Goal: Task Accomplishment & Management: Manage account settings

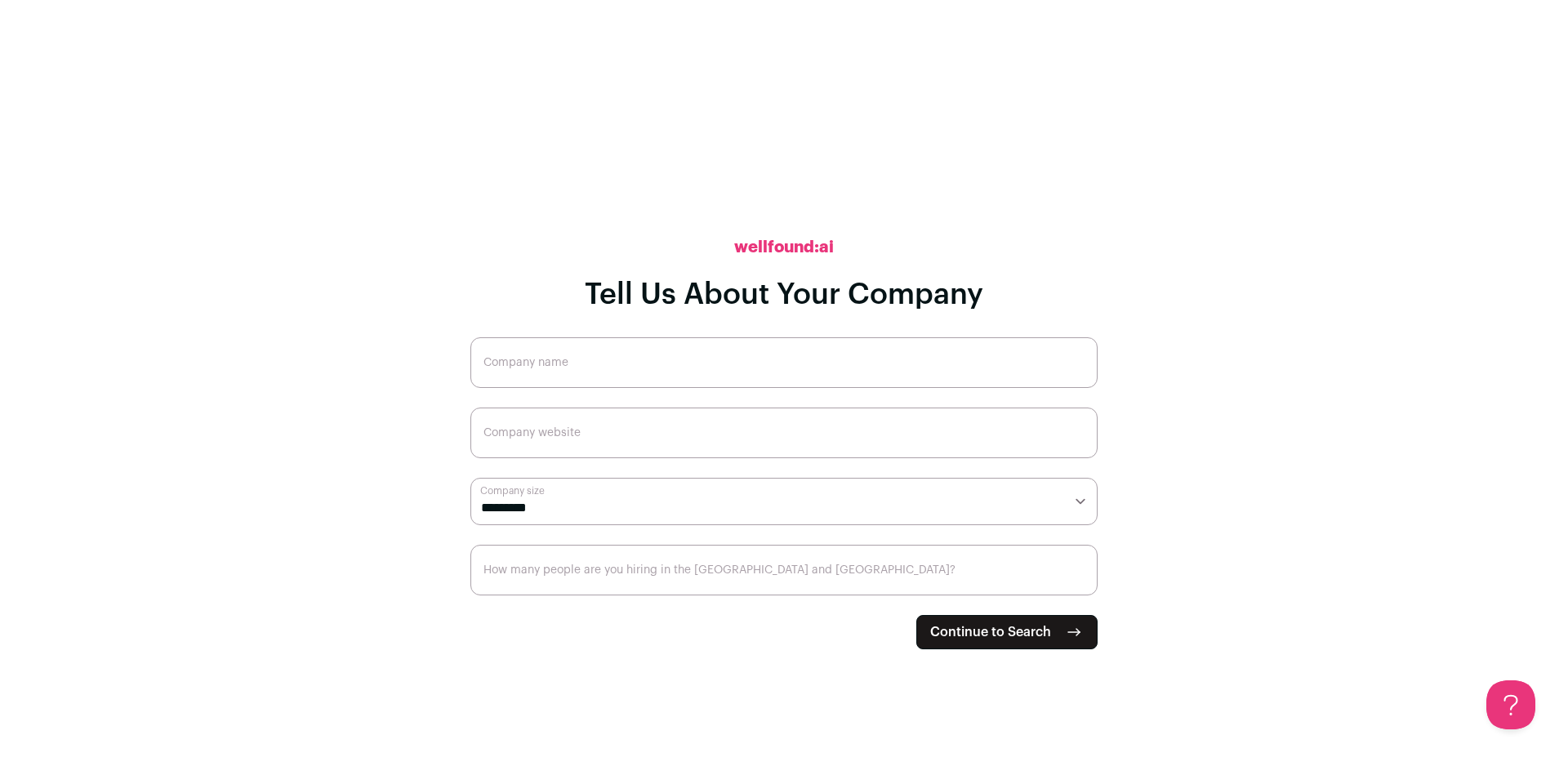
click at [1031, 629] on span "Continue to Search" at bounding box center [991, 631] width 121 height 19
click at [1197, 491] on main "**********" at bounding box center [784, 381] width 1568 height 762
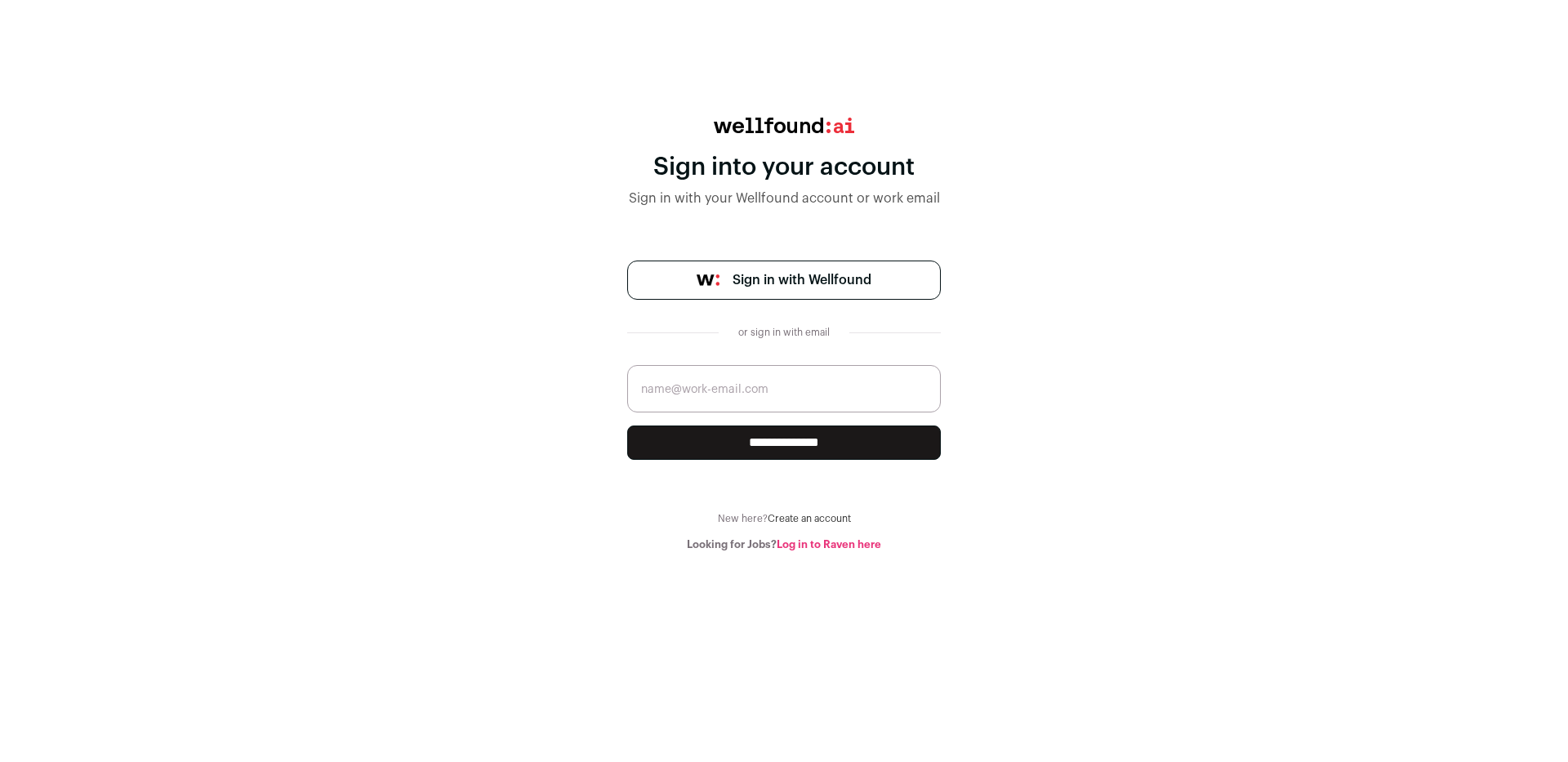
click at [731, 388] on input "email" at bounding box center [784, 388] width 313 height 47
click at [793, 542] on link "Log in to Raven here" at bounding box center [829, 544] width 105 height 11
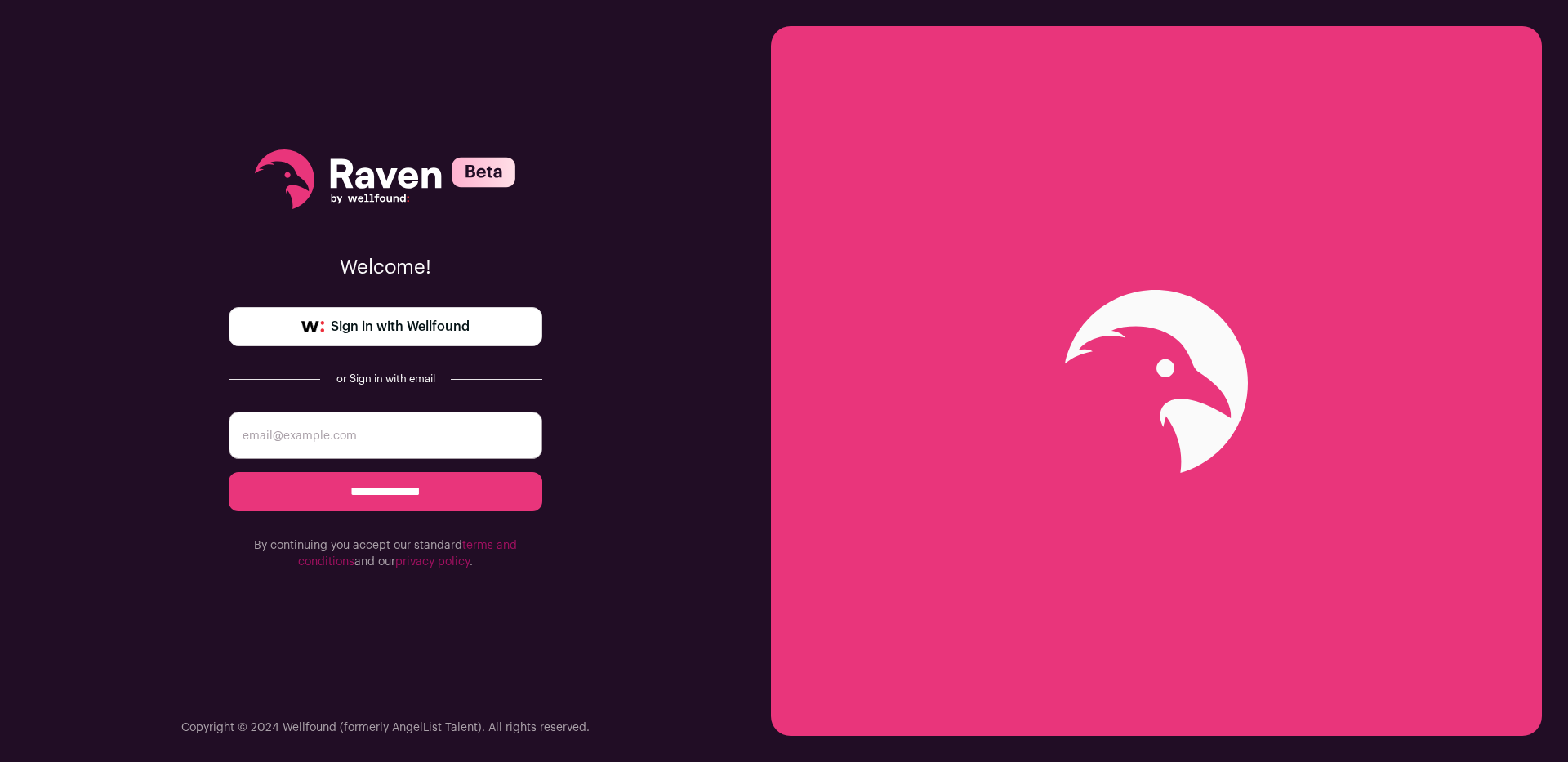
click at [401, 440] on input "email" at bounding box center [386, 434] width 313 height 47
type input "j"
click at [597, 613] on div "**********" at bounding box center [386, 381] width 771 height 762
click at [399, 442] on input "email" at bounding box center [386, 434] width 313 height 47
type input "jeremy.moulton.myers@gmail.com"
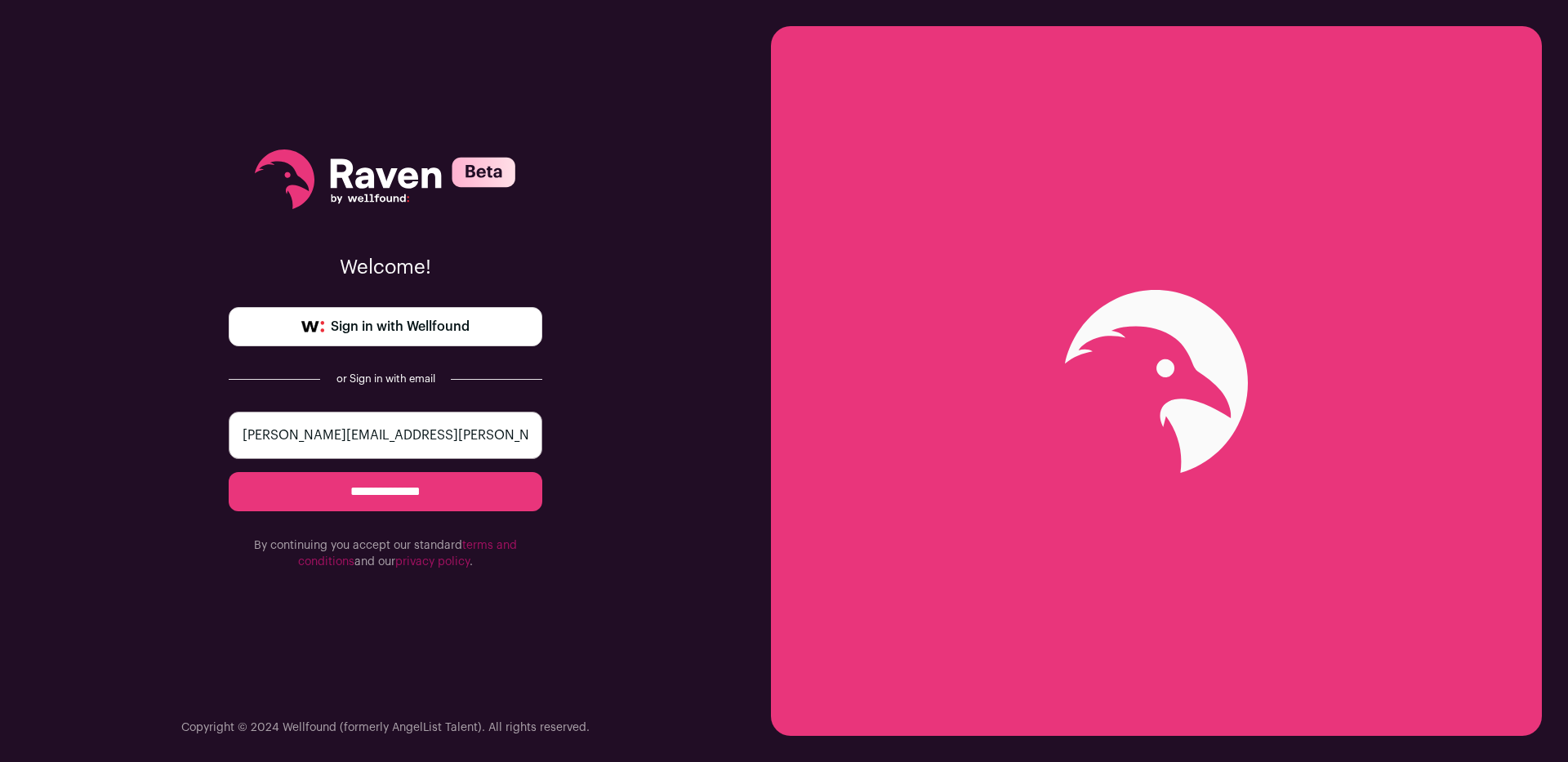
click at [392, 491] on input "**********" at bounding box center [386, 491] width 313 height 39
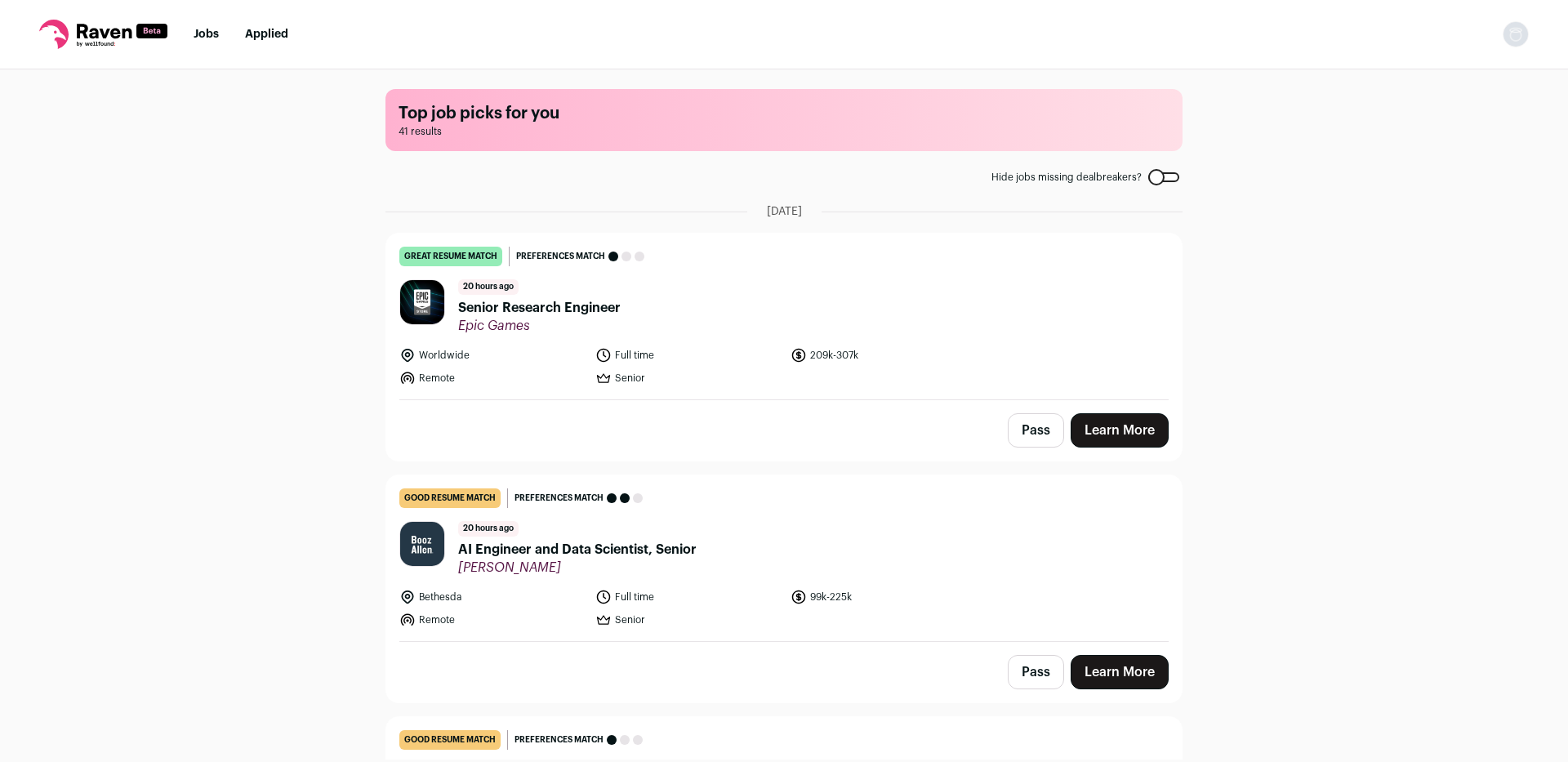
click at [1512, 35] on img "Open dropdown" at bounding box center [1515, 34] width 26 height 26
click at [1413, 79] on link "Settings" at bounding box center [1438, 76] width 181 height 39
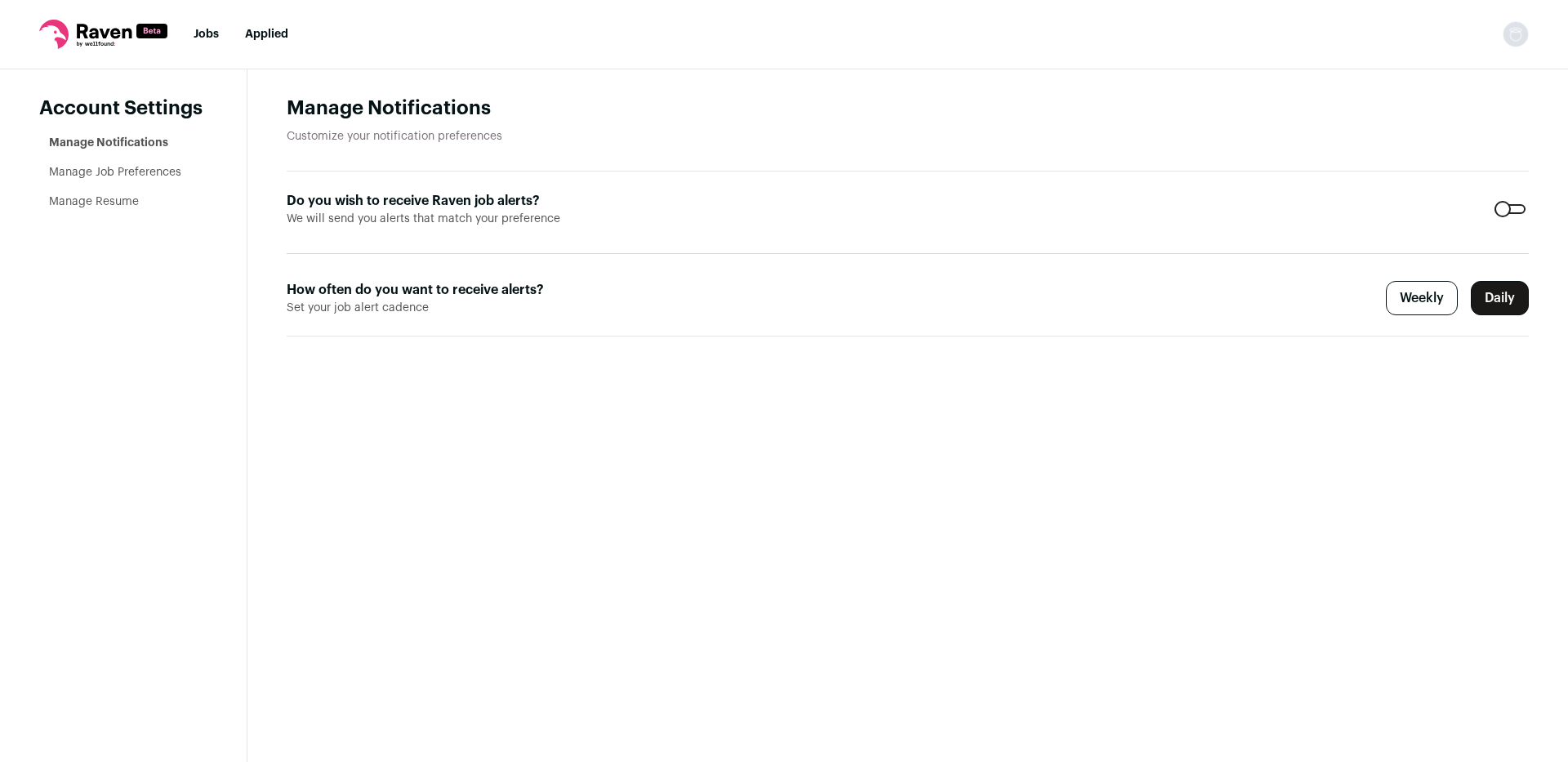
click at [133, 175] on link "Manage Job Preferences" at bounding box center [115, 172] width 133 height 12
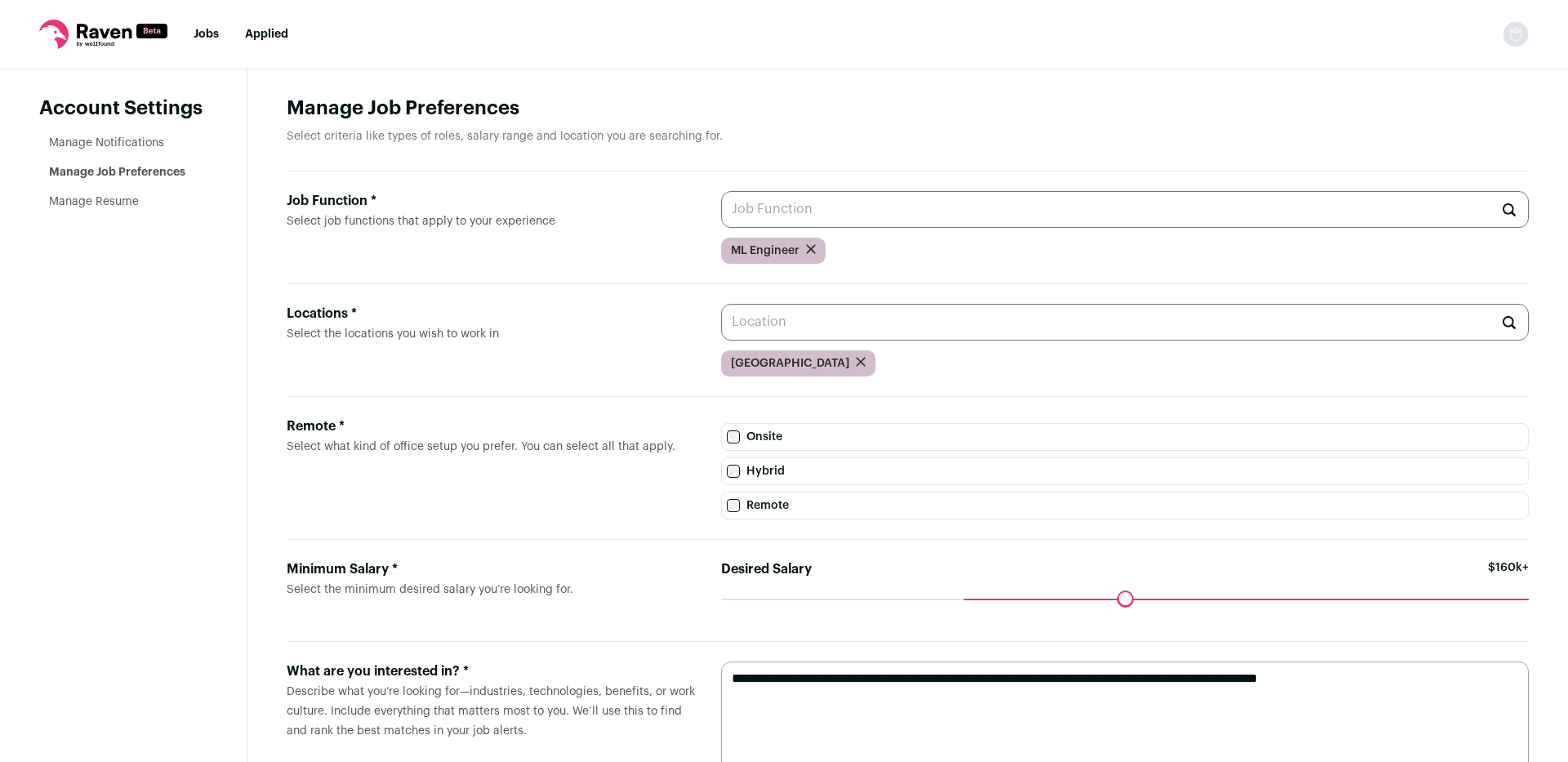
click at [89, 196] on link "Manage Resume" at bounding box center [93, 202] width 89 height 12
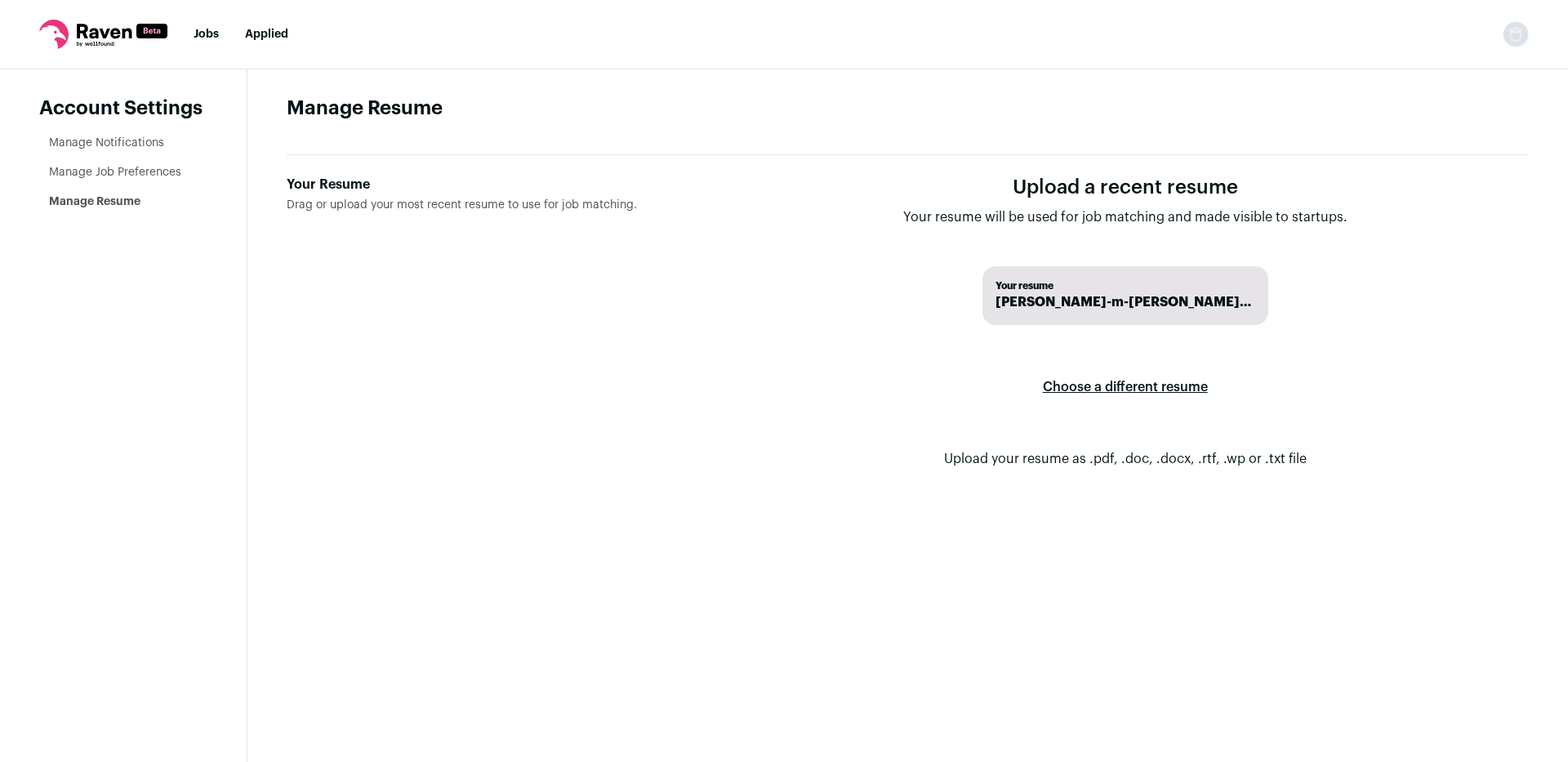
click at [1097, 379] on label "Choose a different resume" at bounding box center [1126, 387] width 165 height 46
click at [0, 0] on input "Your Resume Drag or upload your most recent resume to use for job matching." at bounding box center [0, 0] width 0 height 0
click at [320, 207] on span "Drag or upload your most recent resume to use for job matching." at bounding box center [461, 205] width 350 height 12
click at [0, 0] on input "Your Resume Drag or upload your most recent resume to use for job matching." at bounding box center [0, 0] width 0 height 0
click at [128, 176] on link "Manage Job Preferences" at bounding box center [115, 172] width 133 height 12
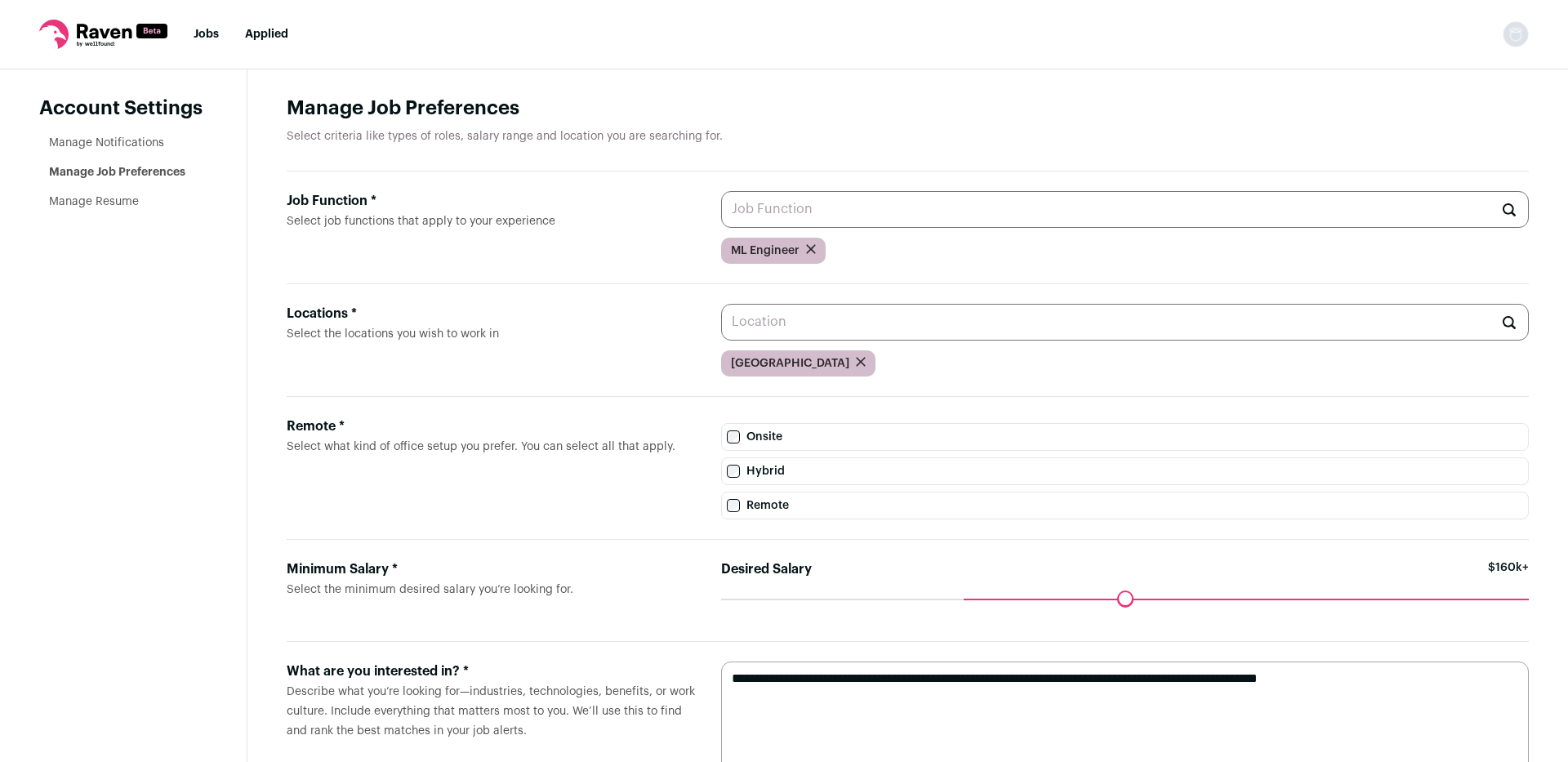
click at [843, 333] on input "Locations * Select the locations you wish to work in" at bounding box center [1125, 322] width 808 height 37
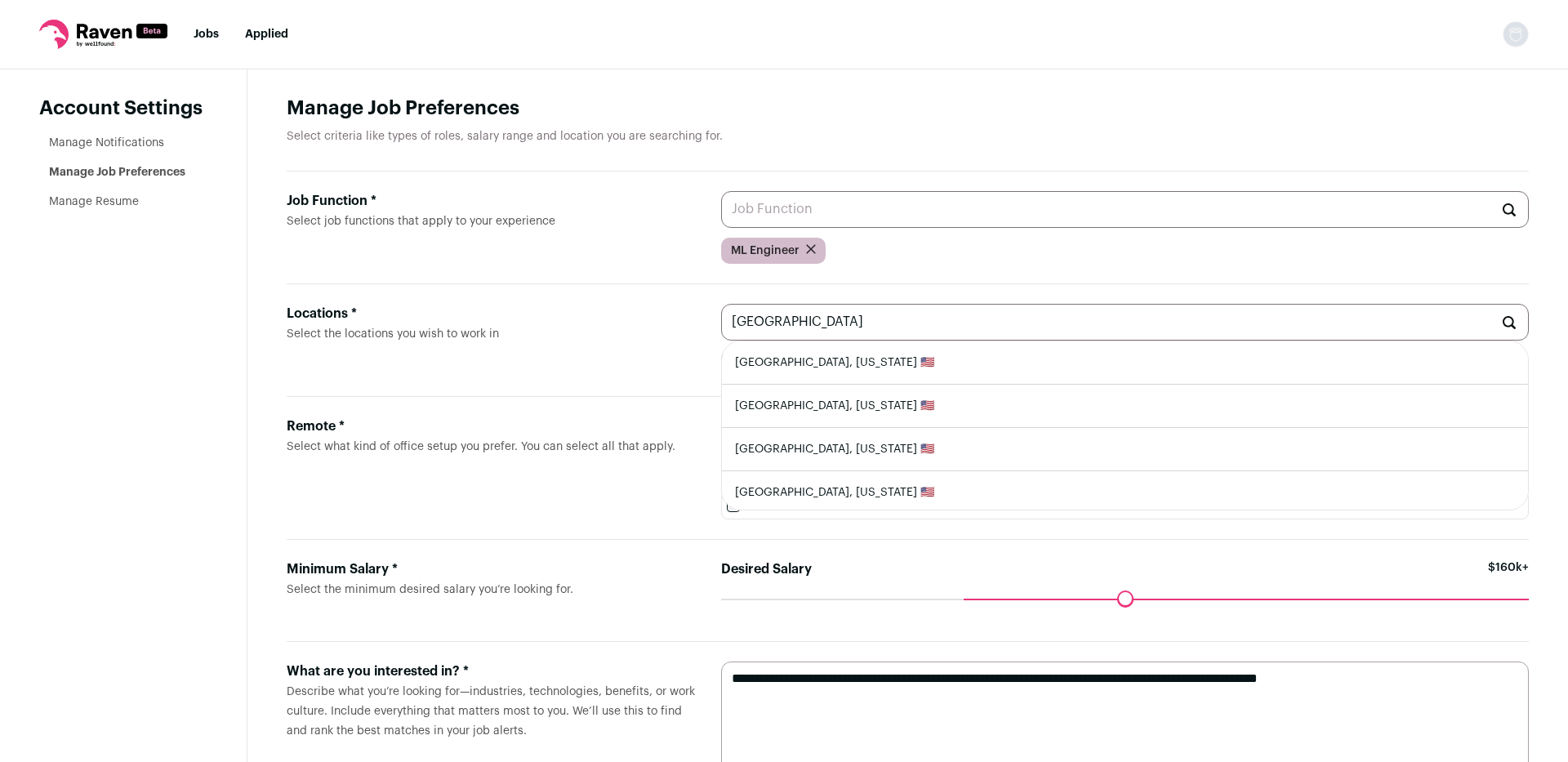
click at [815, 334] on input "[GEOGRAPHIC_DATA]" at bounding box center [1125, 322] width 808 height 37
type input "g"
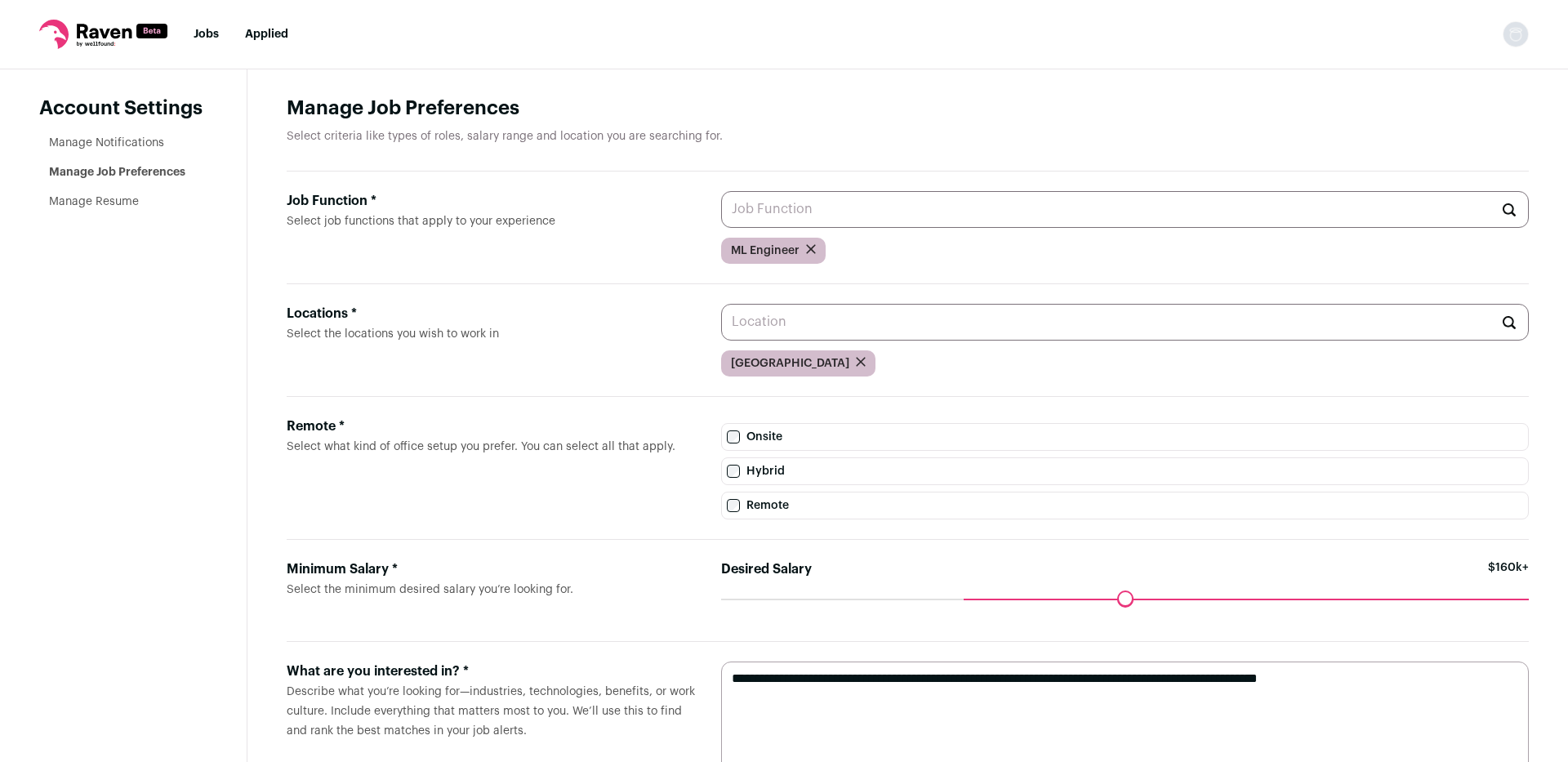
click at [779, 218] on input "Job Function * Select job functions that apply to your experience" at bounding box center [1125, 209] width 808 height 37
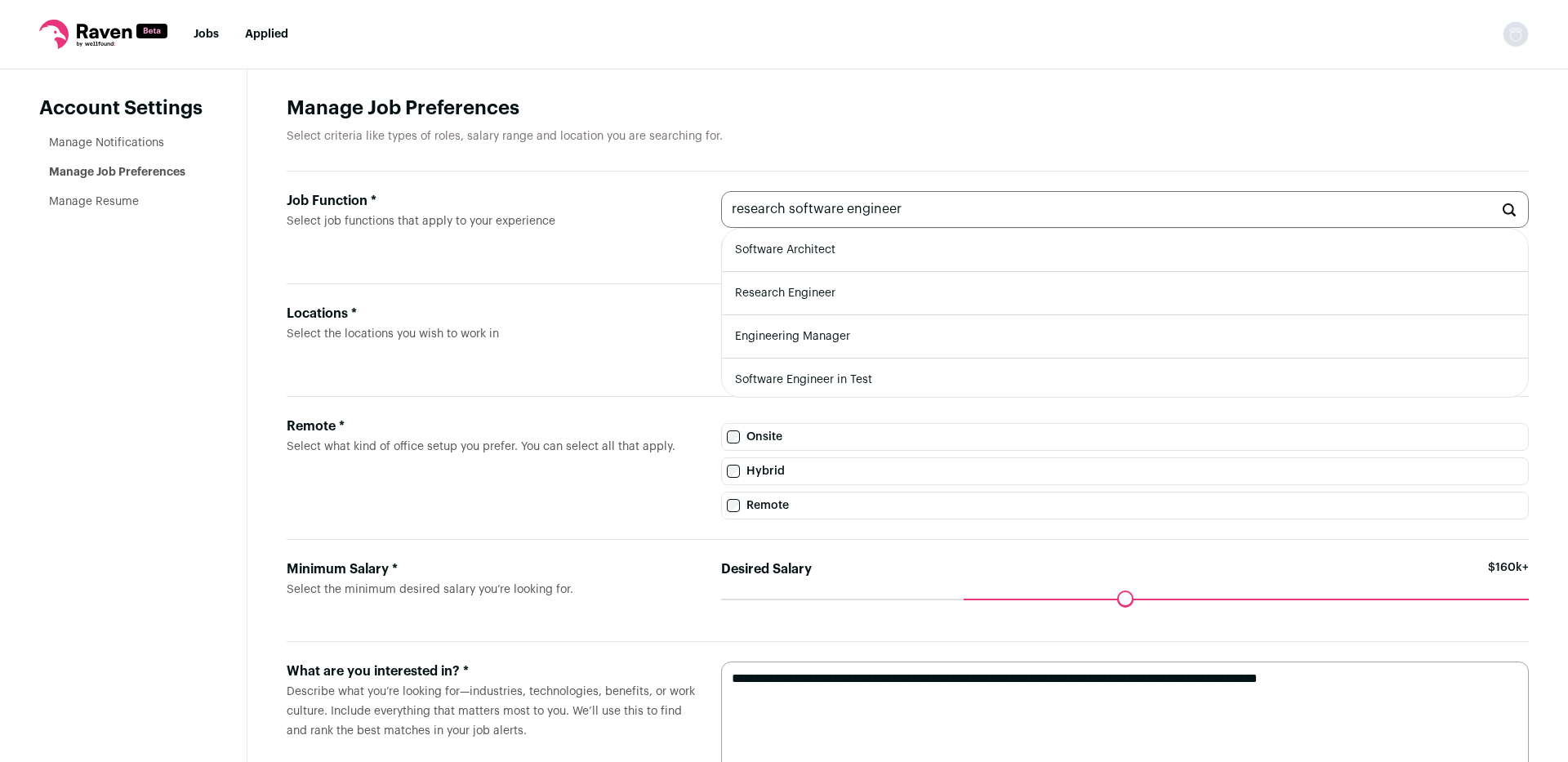
click at [827, 304] on li "Research Engineer" at bounding box center [1125, 293] width 806 height 43
type input "Research Engineer"
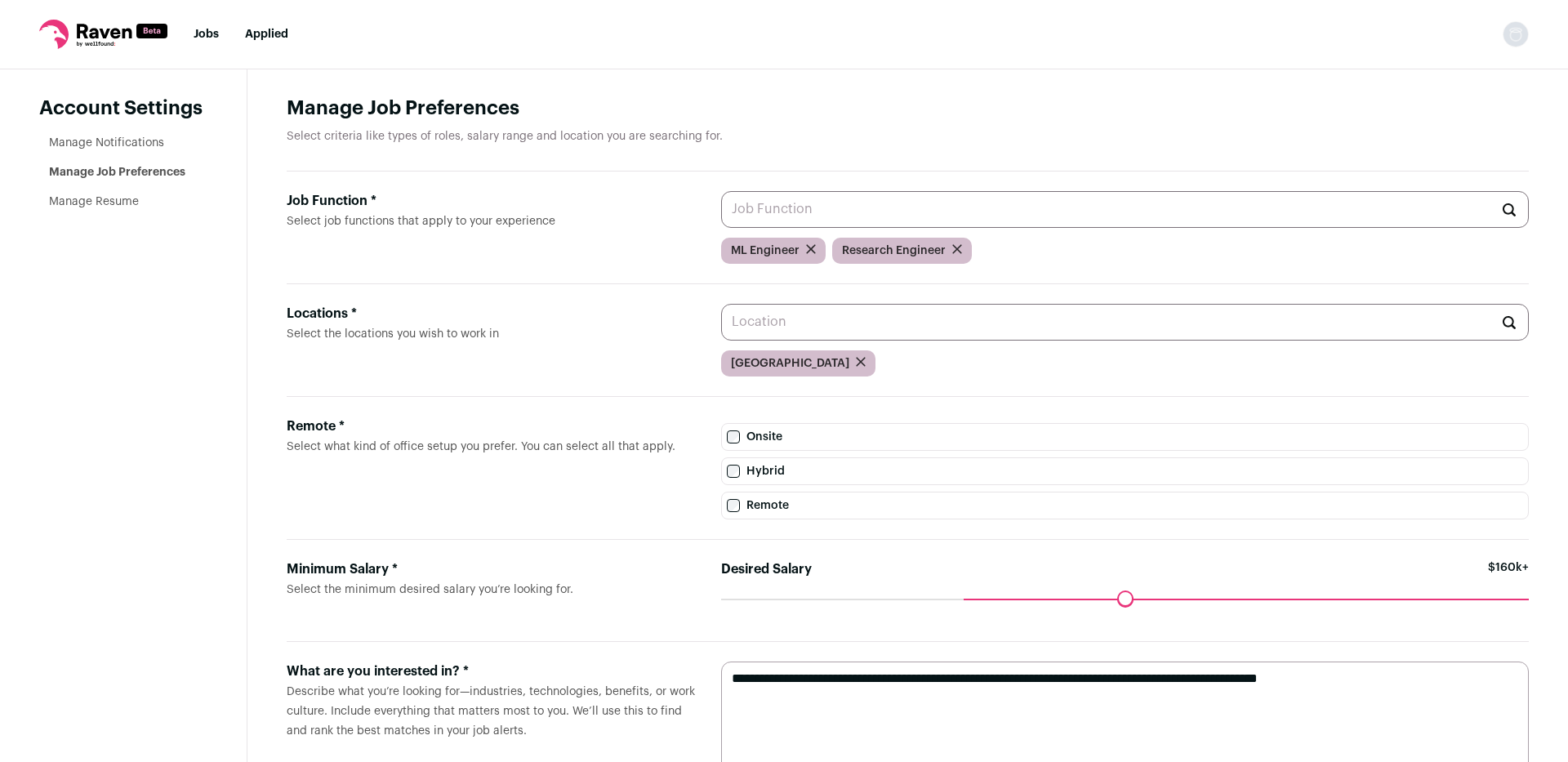
click at [835, 218] on input "Job Function * Select job functions that apply to your experience" at bounding box center [1125, 209] width 808 height 37
type input "research"
click at [759, 217] on input "research" at bounding box center [1125, 209] width 808 height 37
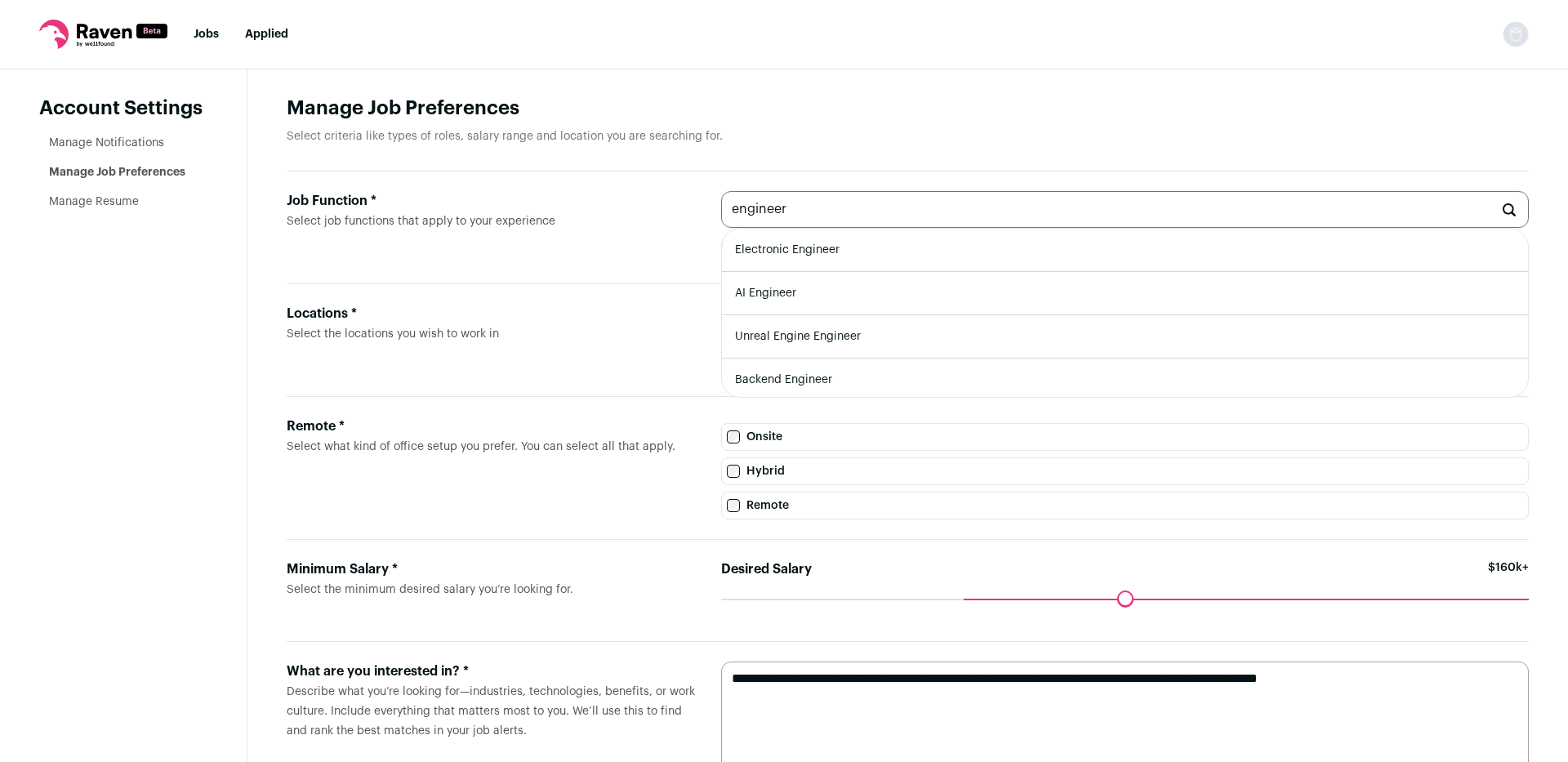
click at [809, 301] on li "AI Engineer" at bounding box center [1125, 293] width 806 height 43
type input "AI Engineer"
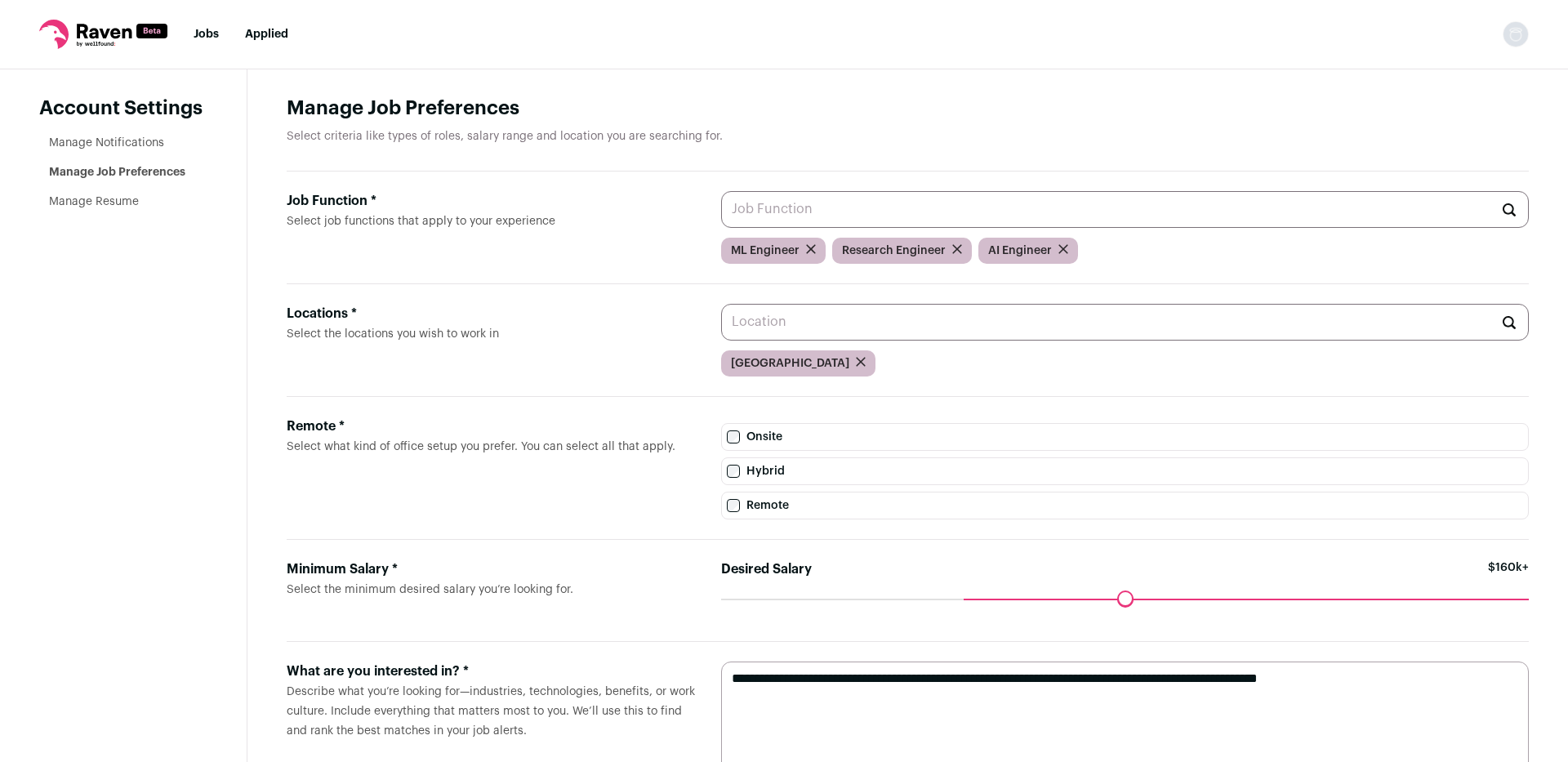
click at [836, 220] on input "Job Function * Select job functions that apply to your experience" at bounding box center [1125, 209] width 808 height 37
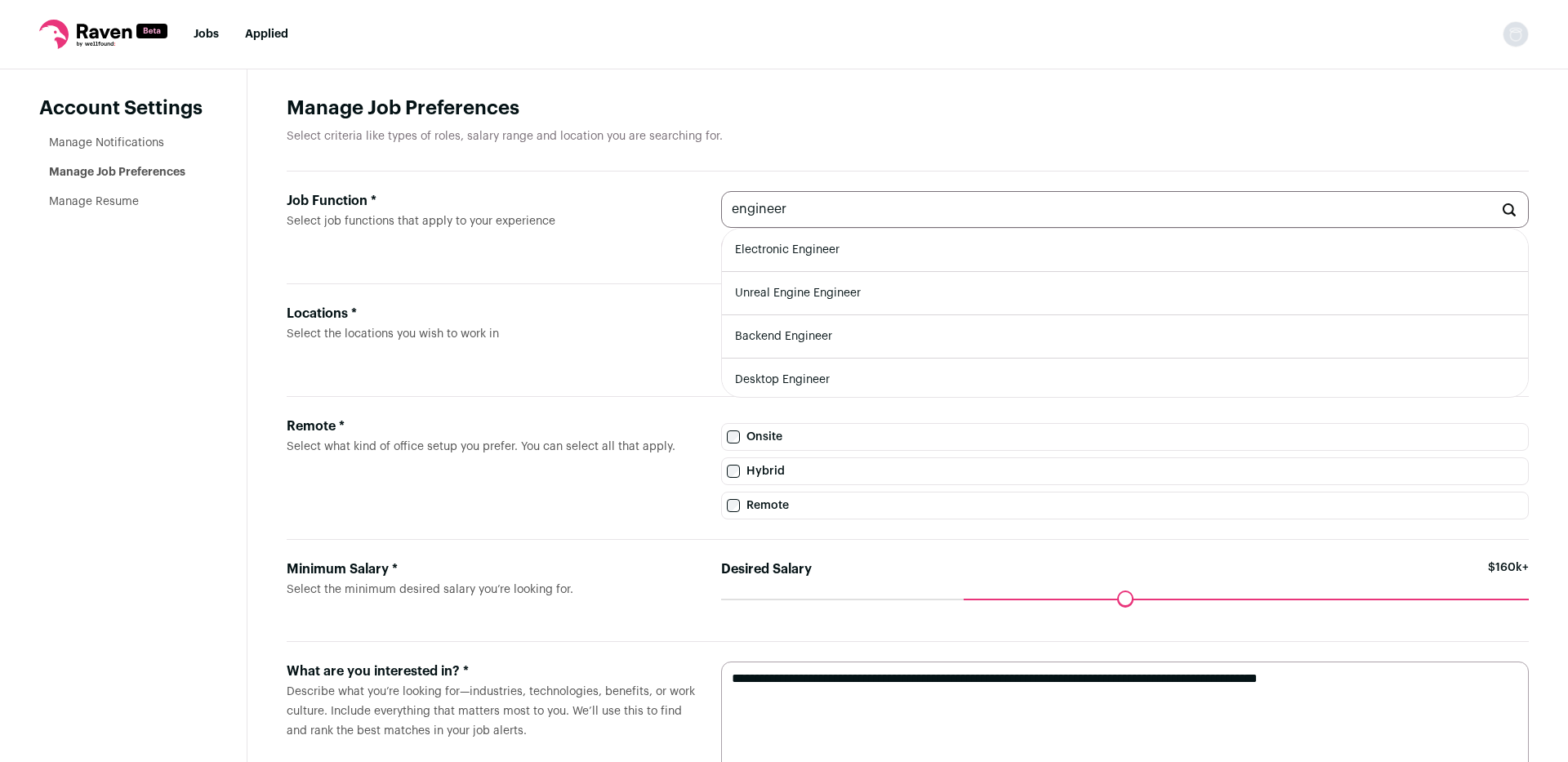
click at [753, 208] on input "engineer" at bounding box center [1125, 209] width 808 height 37
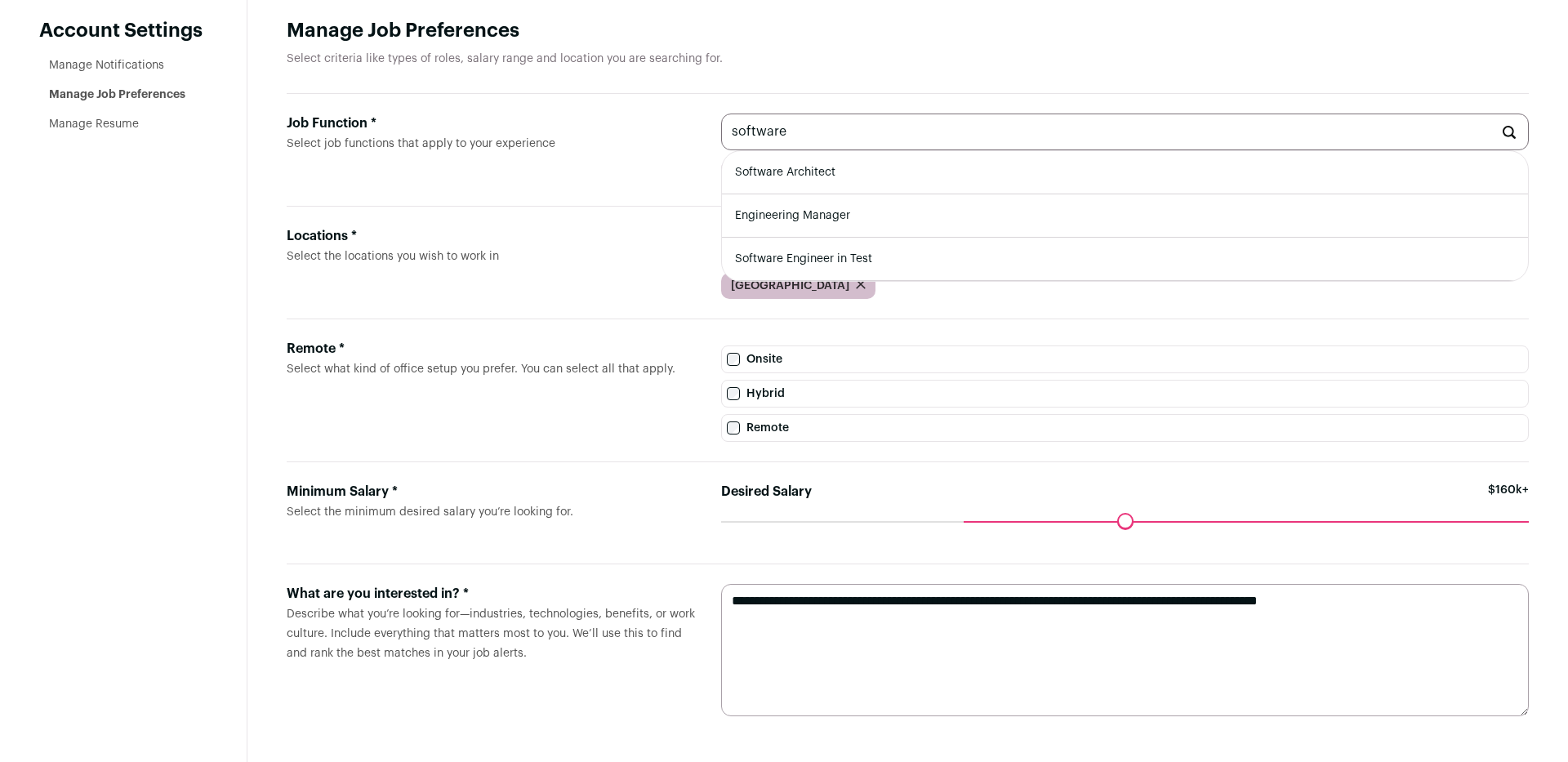
click at [759, 128] on input "software" at bounding box center [1125, 132] width 808 height 37
type input "dev"
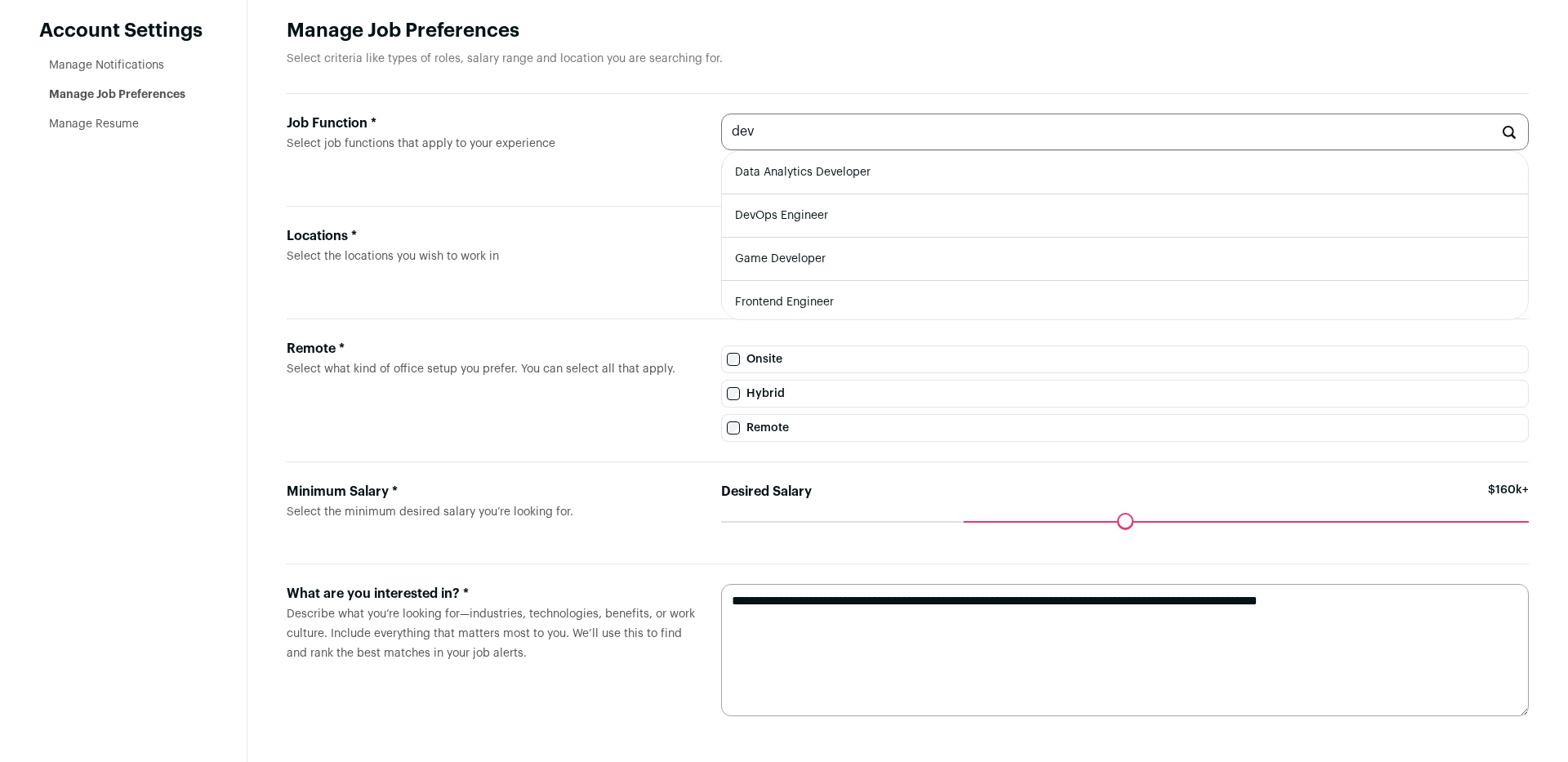
click at [624, 171] on label "Job Function * Select job functions that apply to your experience" at bounding box center [490, 150] width 409 height 73
click at [721, 150] on input "dev" at bounding box center [1125, 132] width 808 height 37
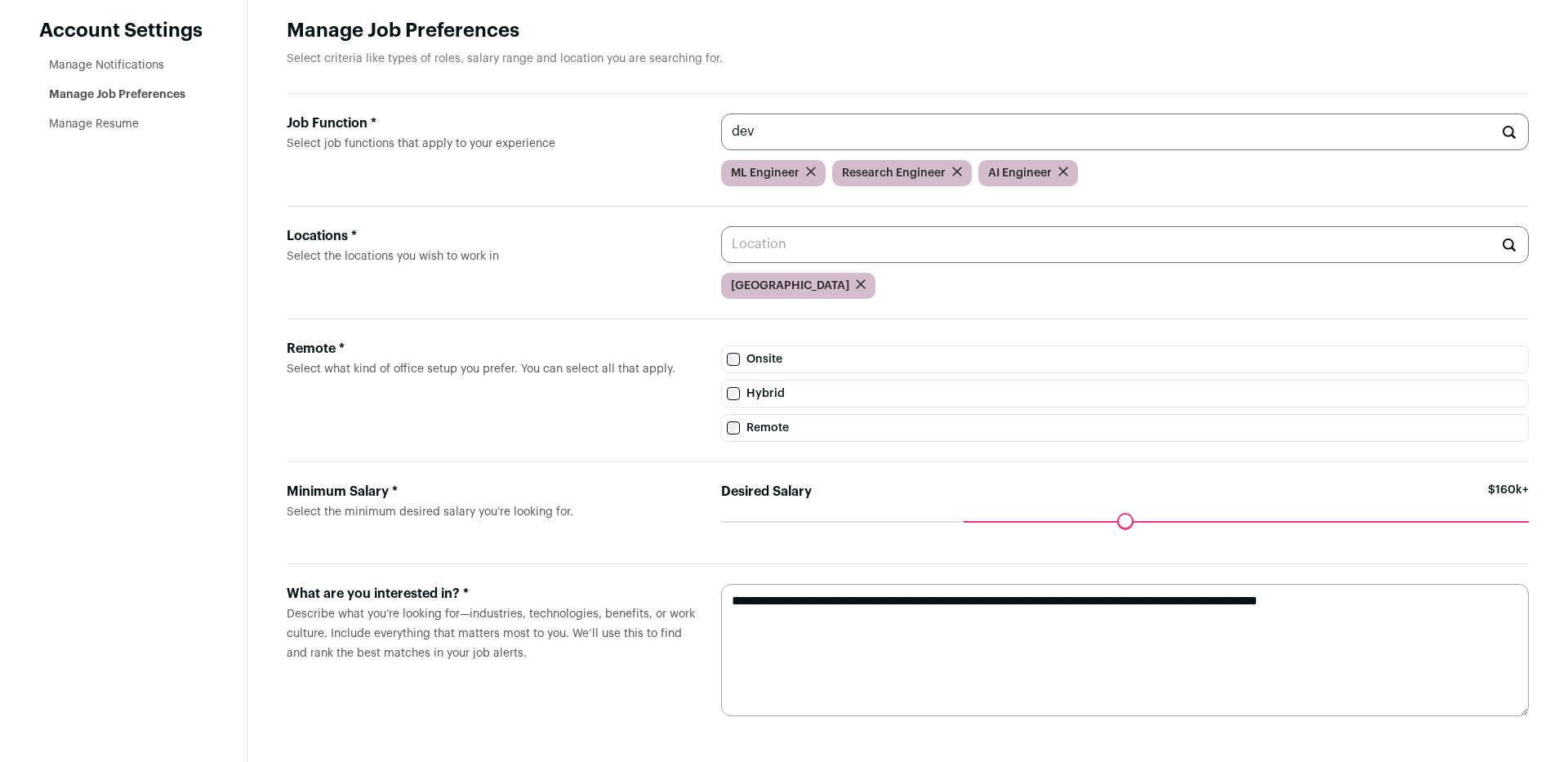
click at [784, 594] on textarea "**********" at bounding box center [1125, 650] width 808 height 133
click at [762, 602] on textarea "**********" at bounding box center [1125, 650] width 808 height 133
drag, startPoint x: 978, startPoint y: 518, endPoint x: 1033, endPoint y: 510, distance: 55.6
click at [1033, 510] on div "Desired Salary $160k+" at bounding box center [1125, 501] width 808 height 39
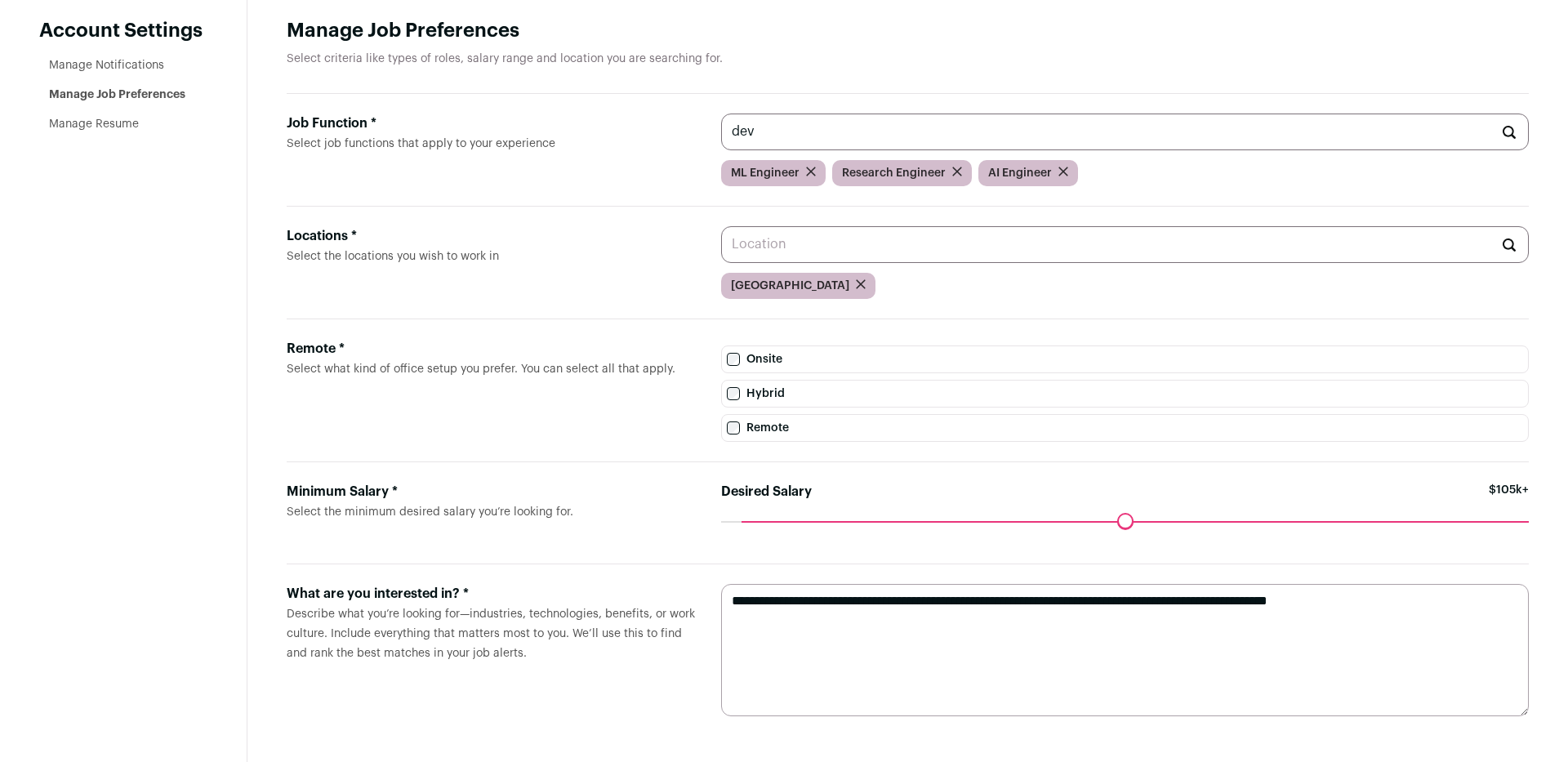
drag, startPoint x: 967, startPoint y: 518, endPoint x: 750, endPoint y: 549, distance: 219.2
click at [750, 521] on input "Desired Salary" at bounding box center [1125, 521] width 808 height 0
drag, startPoint x: 745, startPoint y: 516, endPoint x: 723, endPoint y: 516, distance: 22.0
click at [723, 521] on input "Desired Salary" at bounding box center [1125, 521] width 808 height 0
click at [1390, 599] on textarea "**********" at bounding box center [1125, 650] width 808 height 133
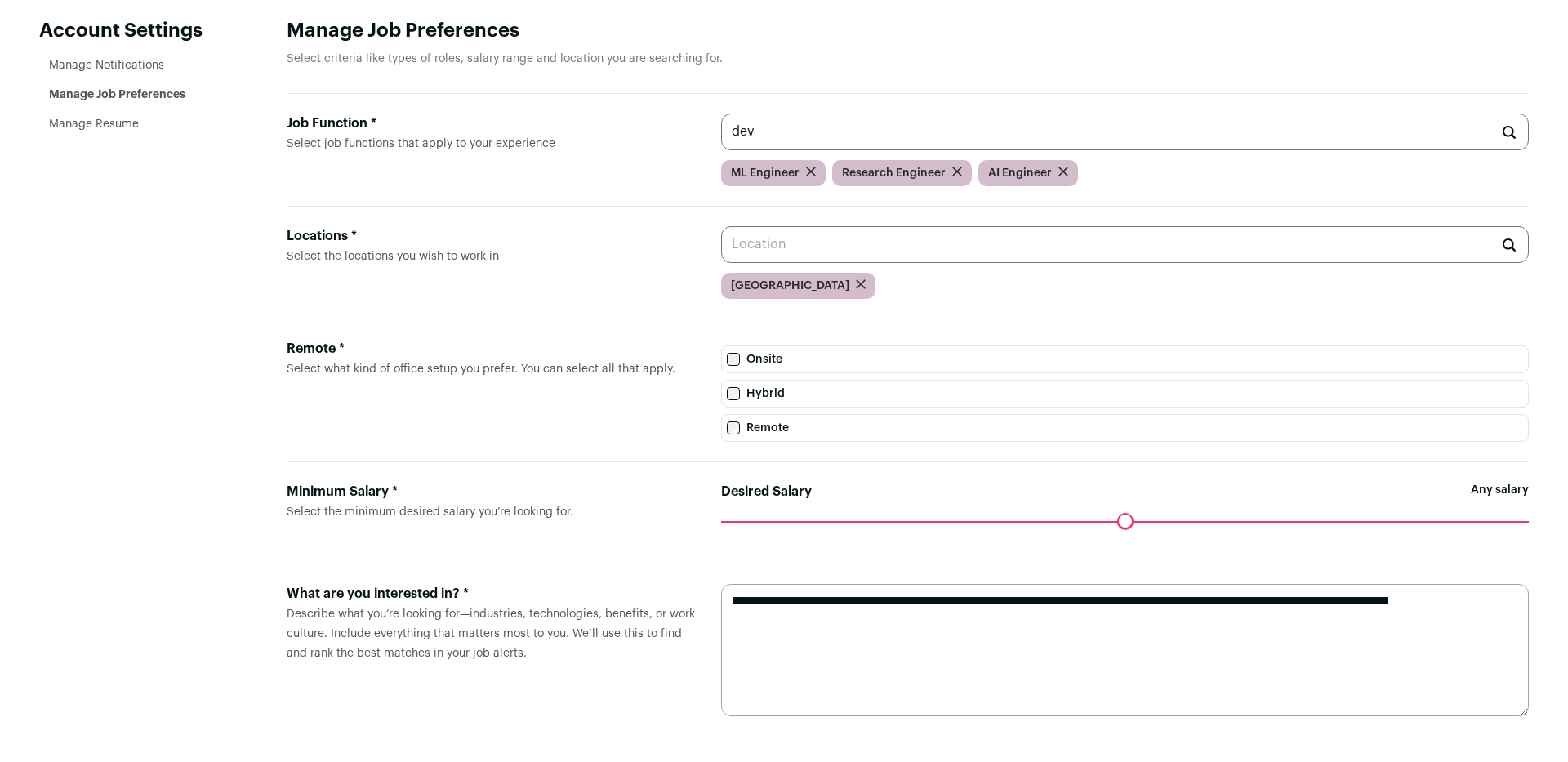
click at [913, 627] on textarea "**********" at bounding box center [1125, 650] width 808 height 133
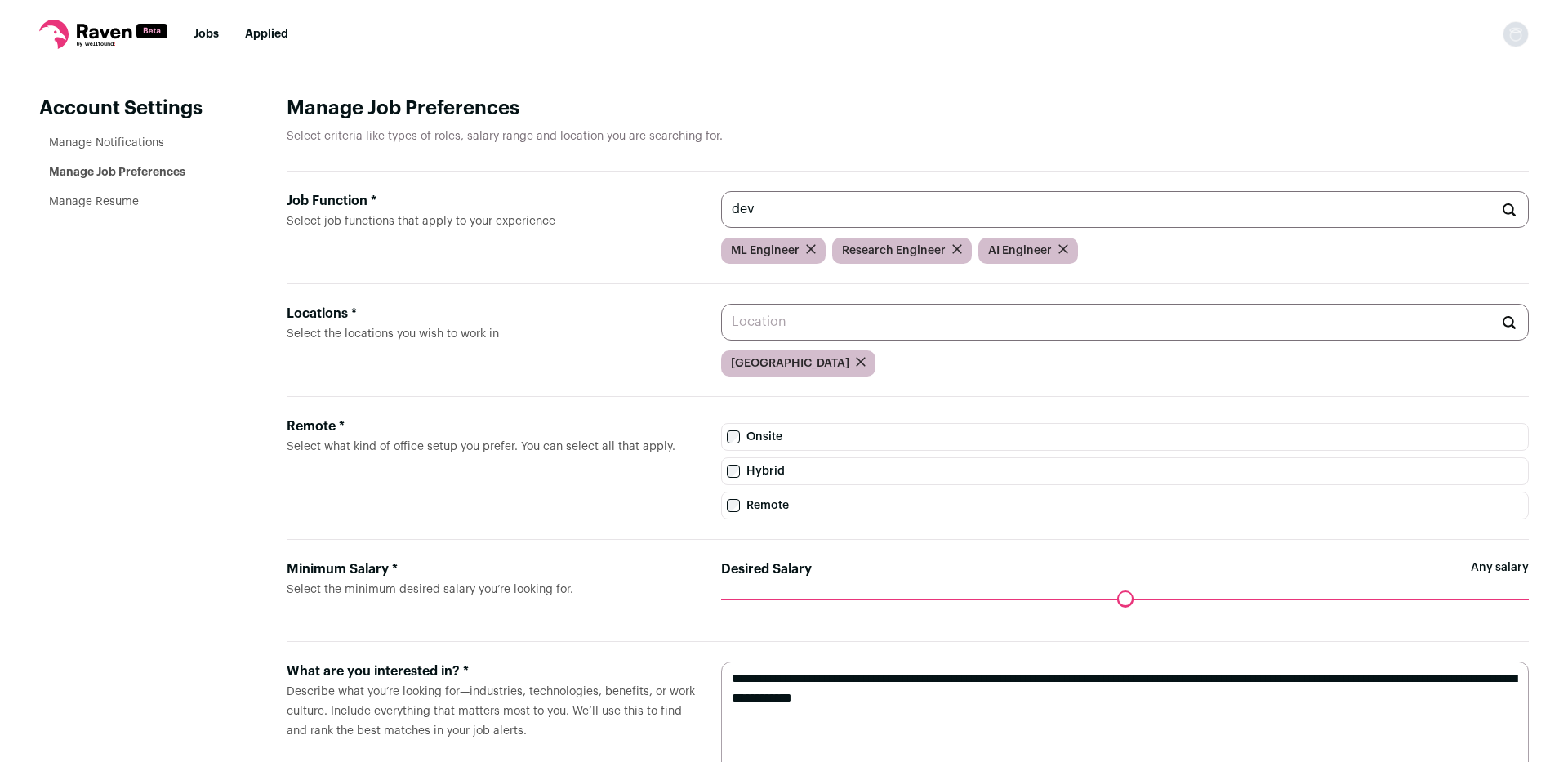
scroll to position [86, 0]
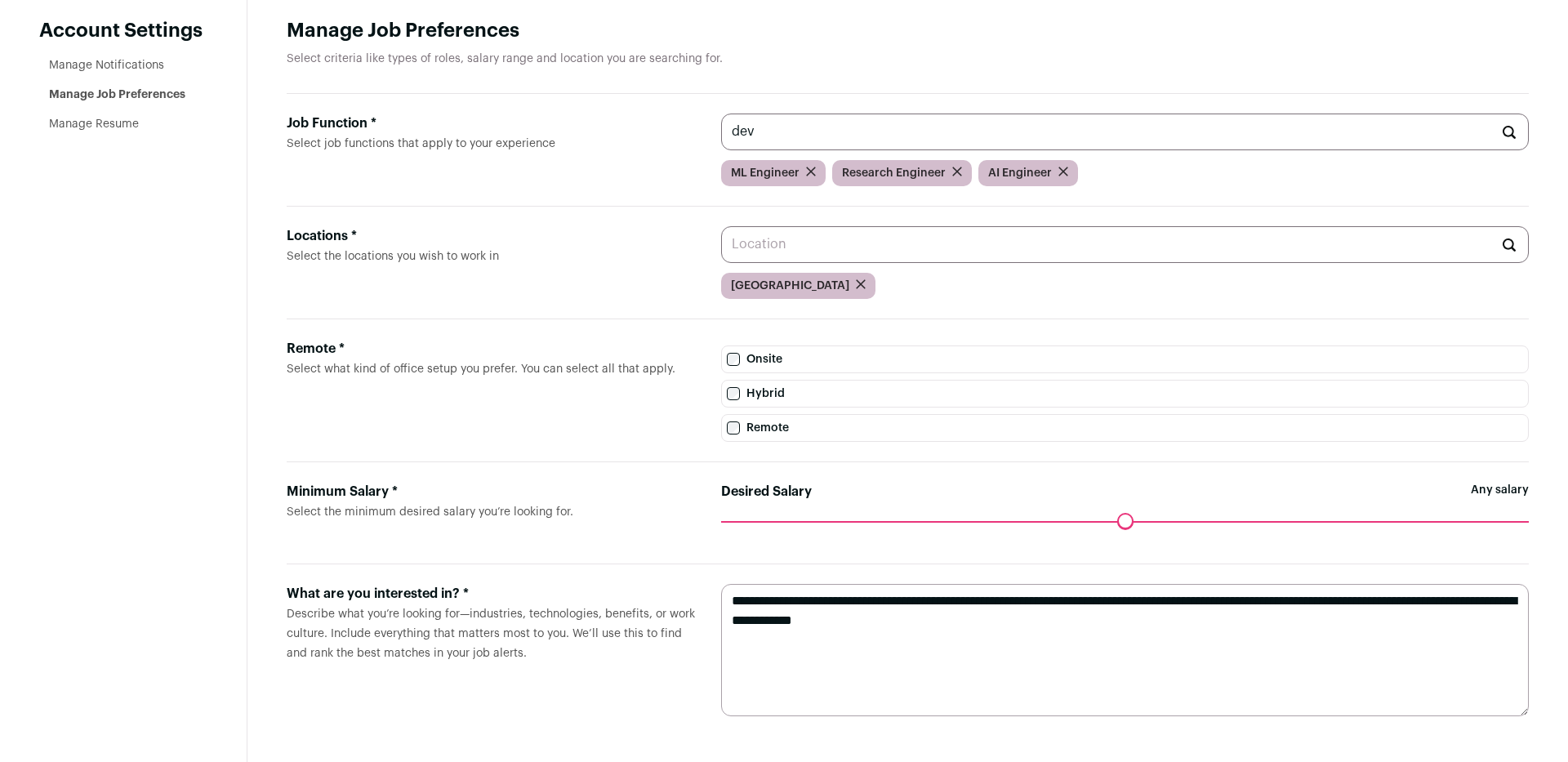
click at [937, 642] on textarea "**********" at bounding box center [1125, 650] width 808 height 133
type textarea "**********"
click at [1114, 139] on input "dev" at bounding box center [1125, 132] width 808 height 37
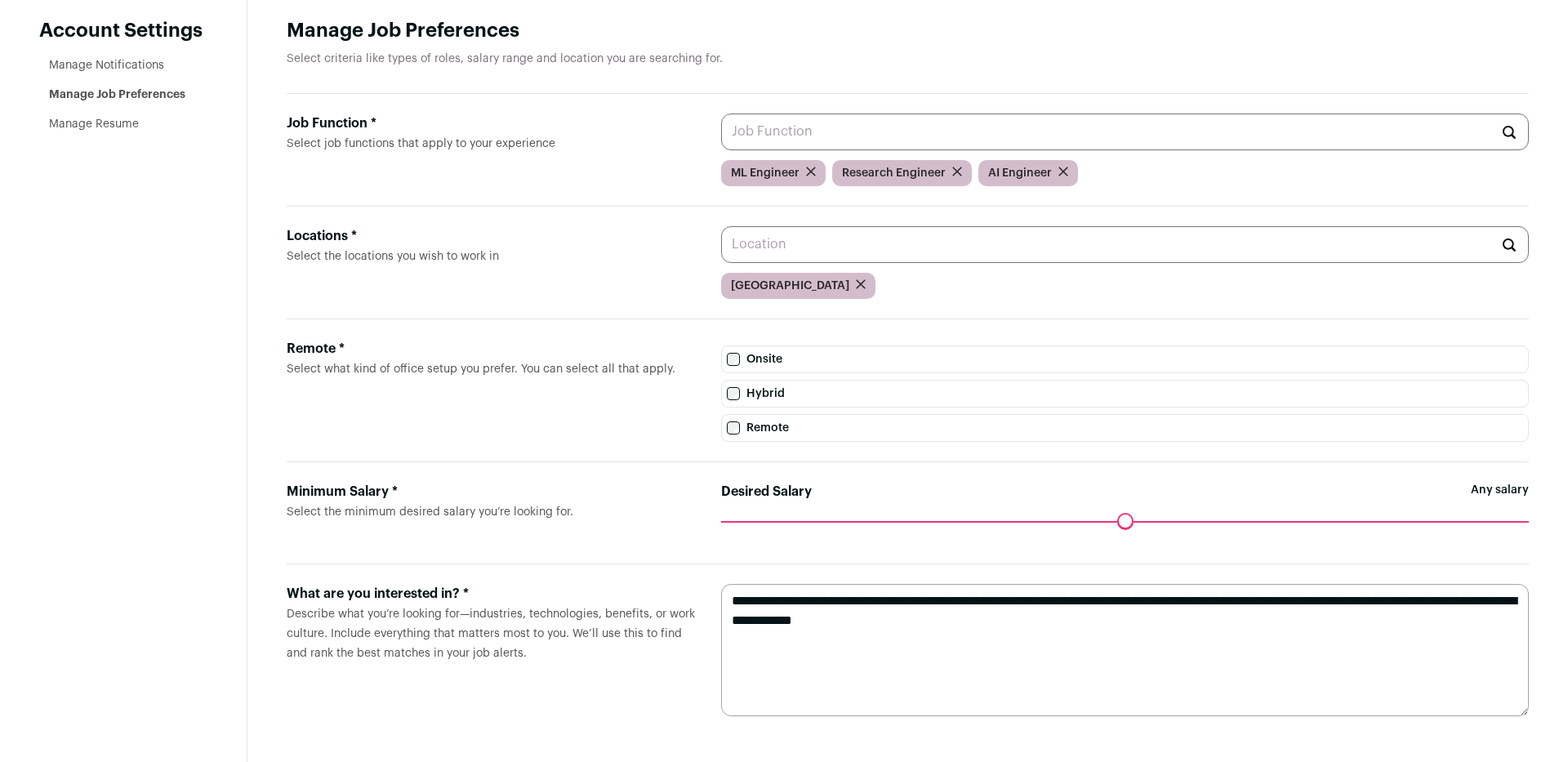
click at [106, 60] on link "Manage Notifications" at bounding box center [107, 65] width 115 height 12
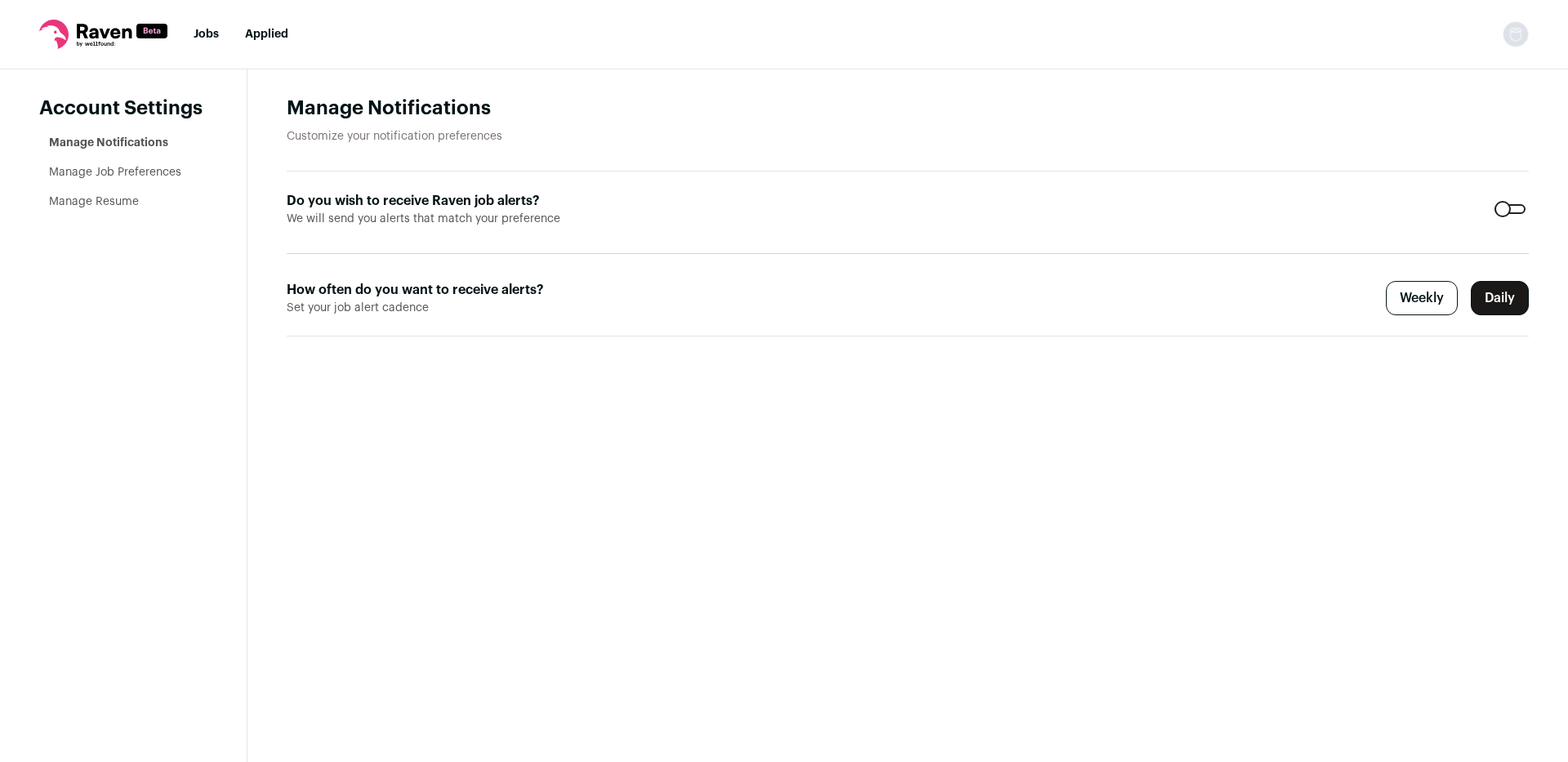
click at [212, 31] on link "Jobs" at bounding box center [206, 35] width 25 height 12
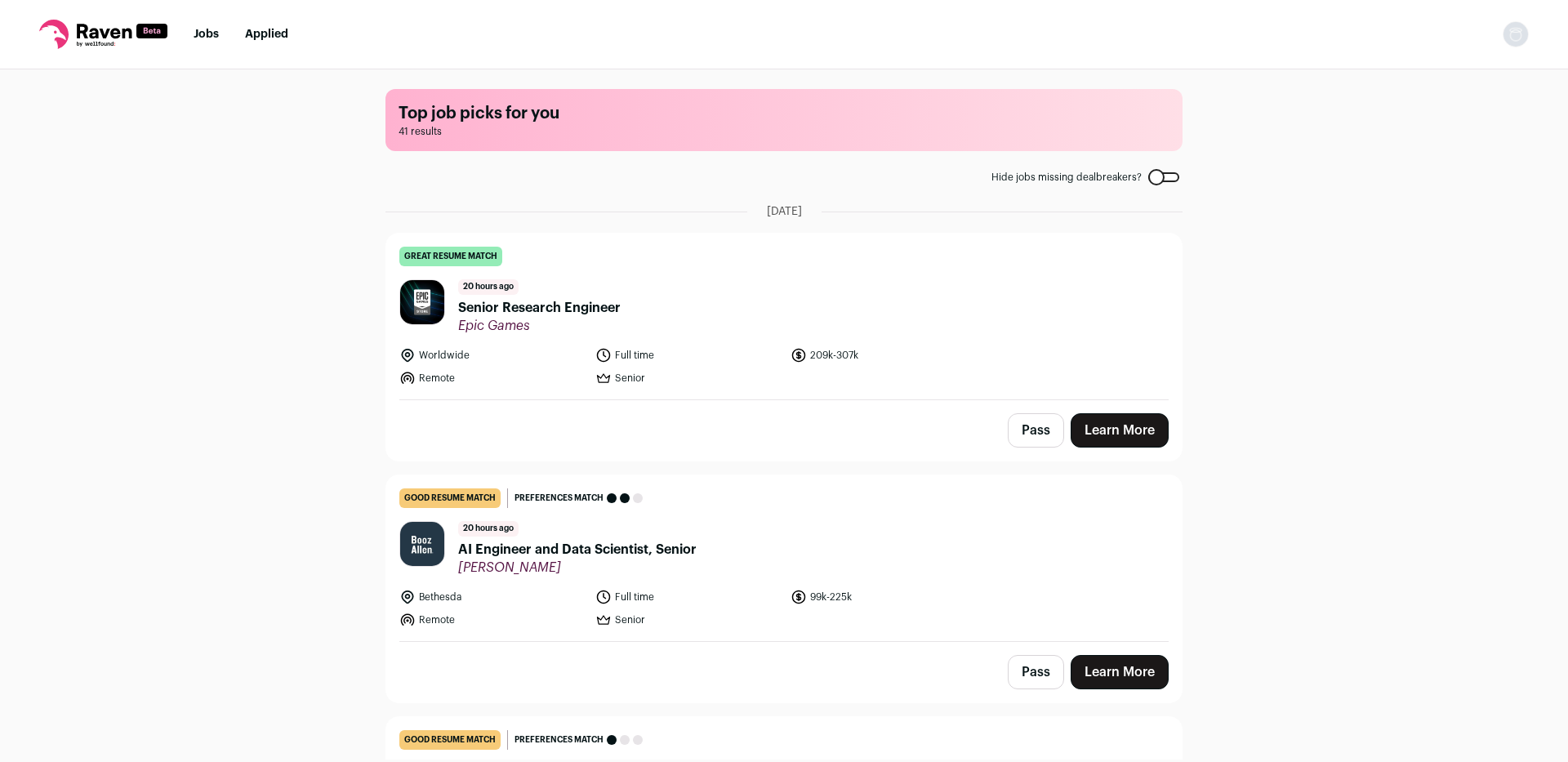
click at [585, 543] on span "AI Engineer and Data Scientist, Senior" at bounding box center [578, 549] width 238 height 19
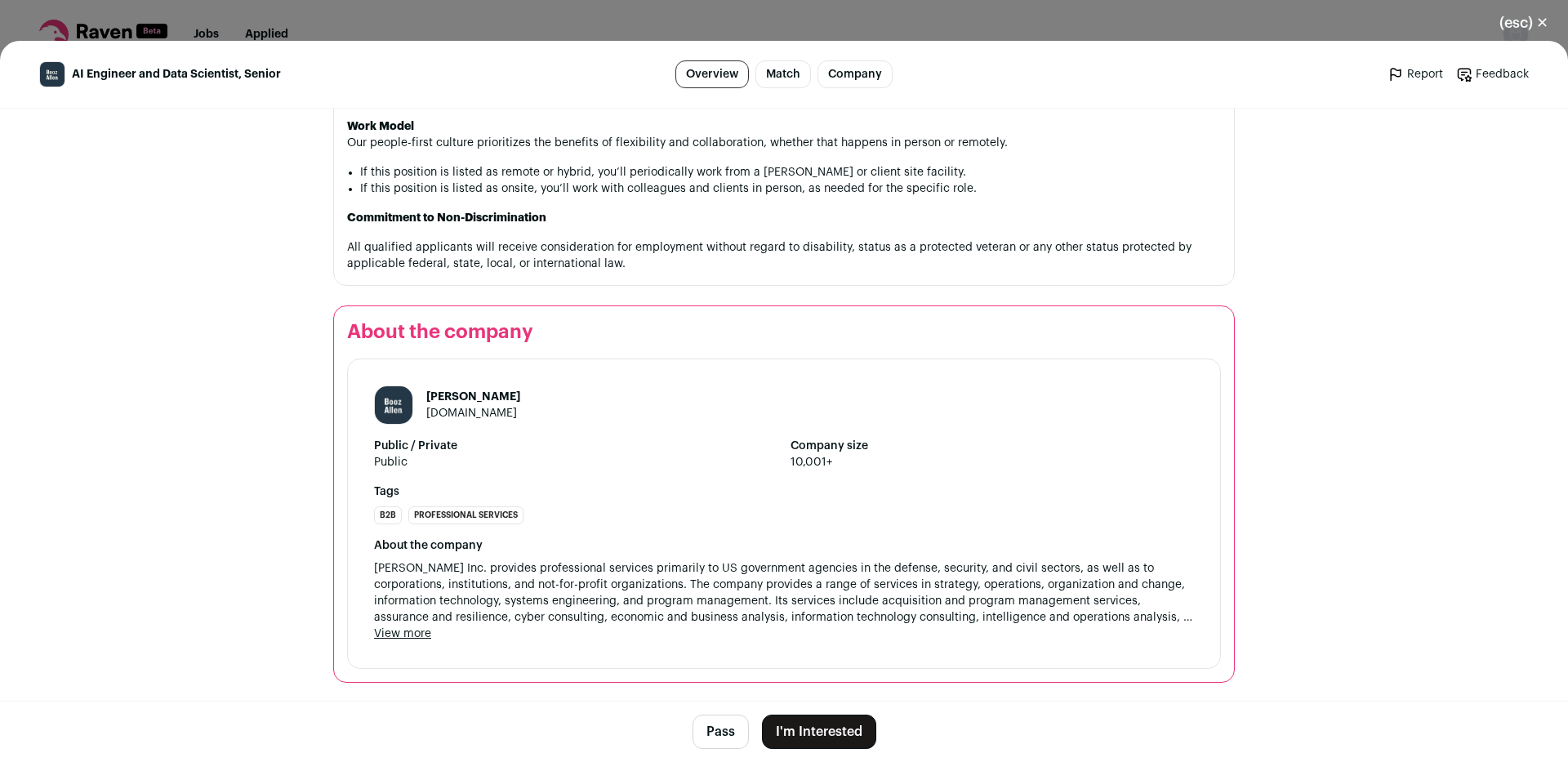
scroll to position [1732, 0]
click at [713, 729] on button "Pass" at bounding box center [720, 731] width 57 height 35
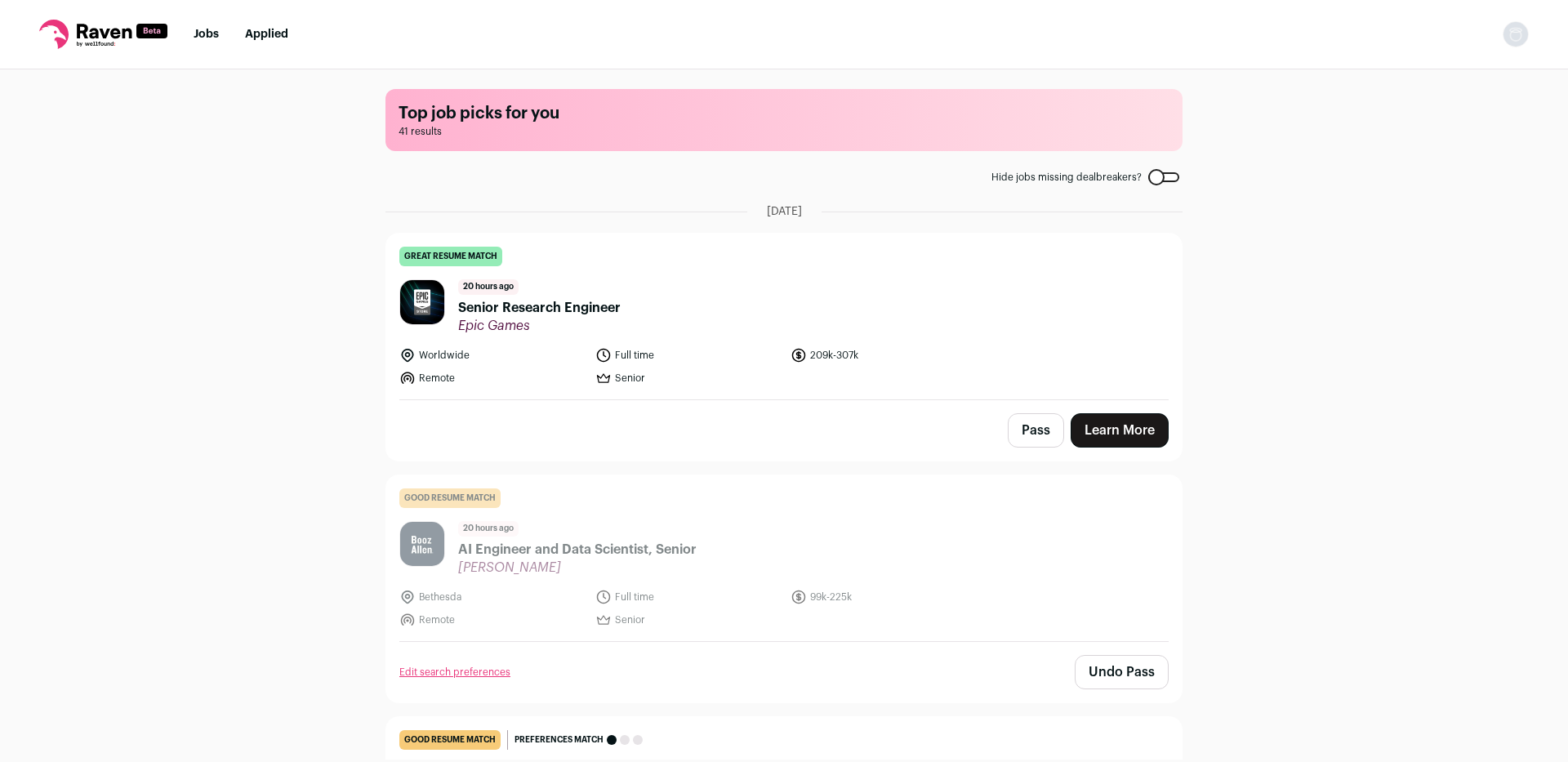
click at [555, 307] on span "Senior Research Engineer" at bounding box center [539, 307] width 162 height 19
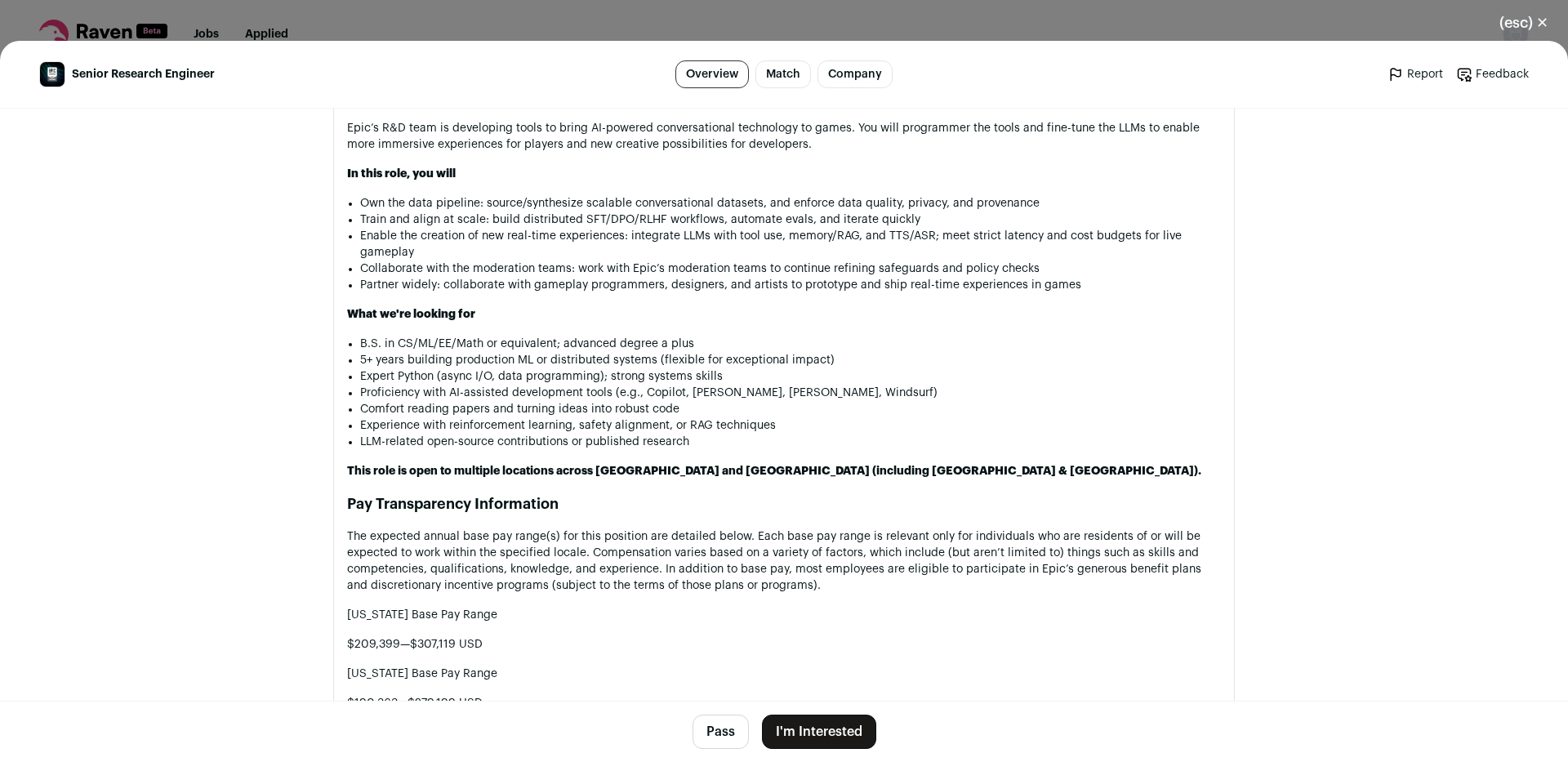
scroll to position [1137, 0]
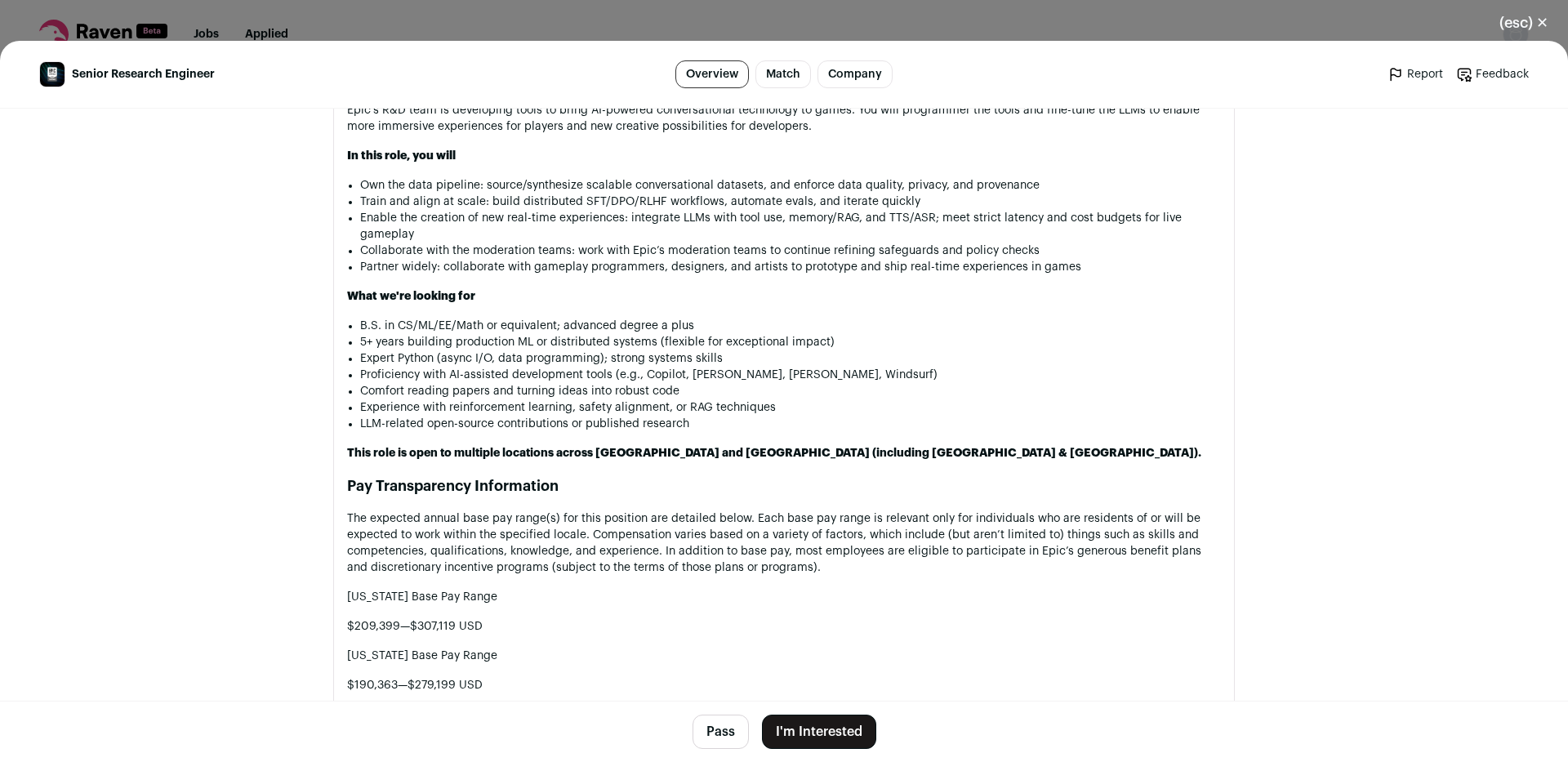
click at [793, 733] on button "I'm Interested" at bounding box center [819, 731] width 114 height 35
